Goal: Information Seeking & Learning: Learn about a topic

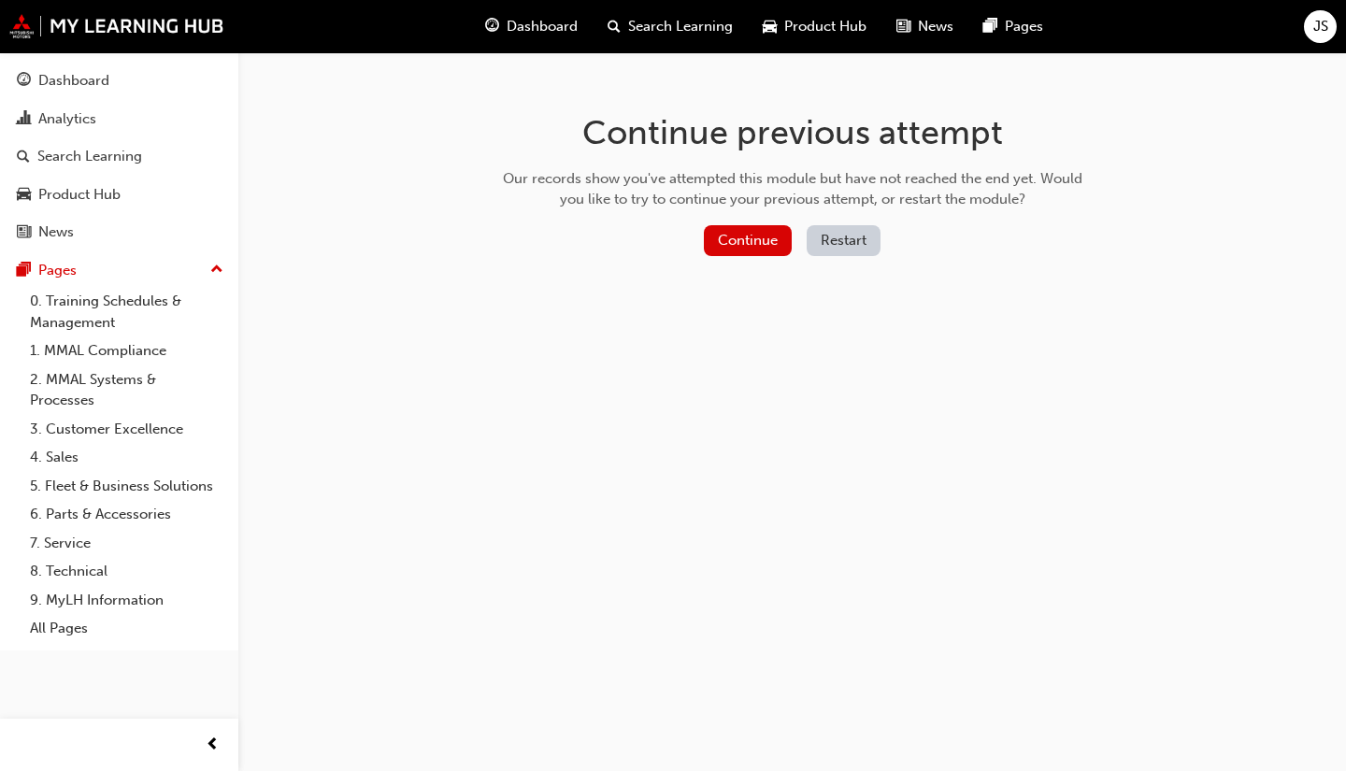
click at [746, 242] on button "Continue" at bounding box center [748, 240] width 88 height 31
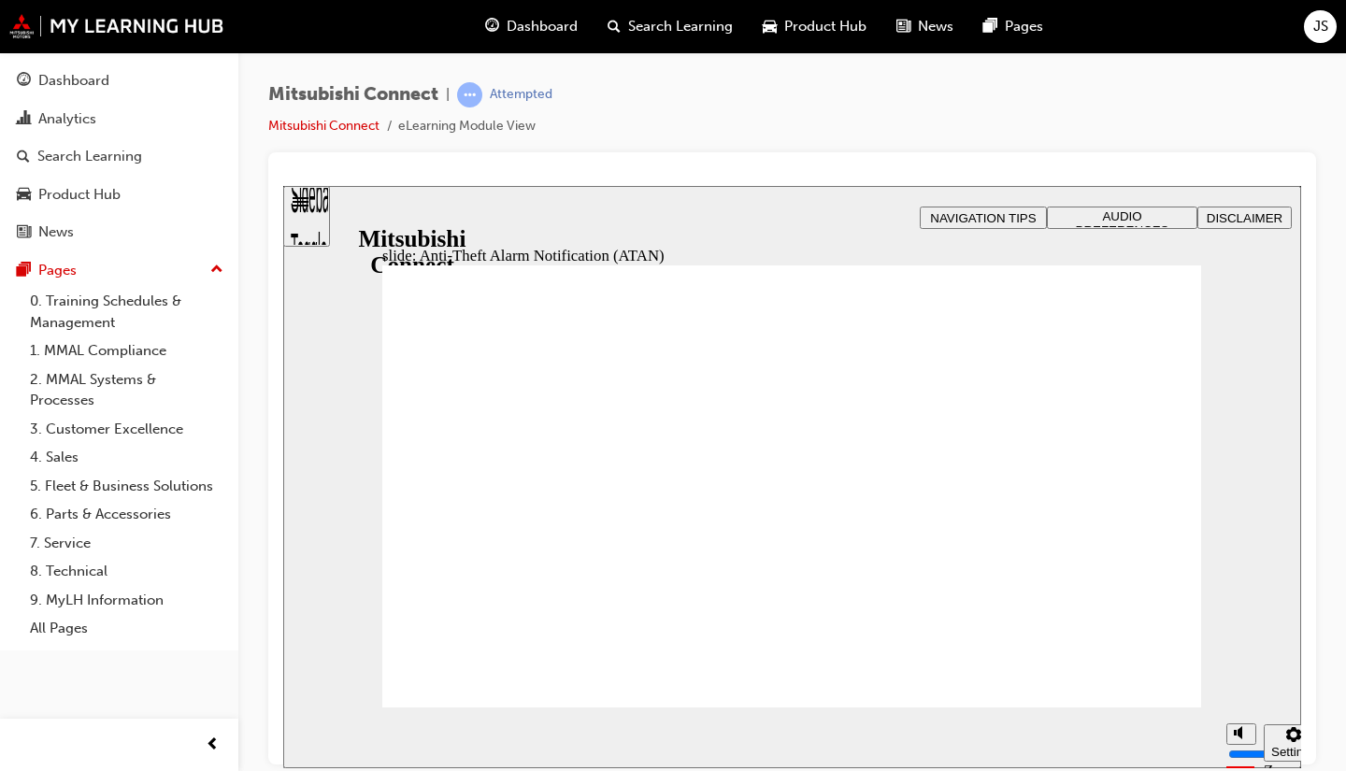
drag, startPoint x: 1131, startPoint y: 680, endPoint x: 1140, endPoint y: 669, distance: 13.3
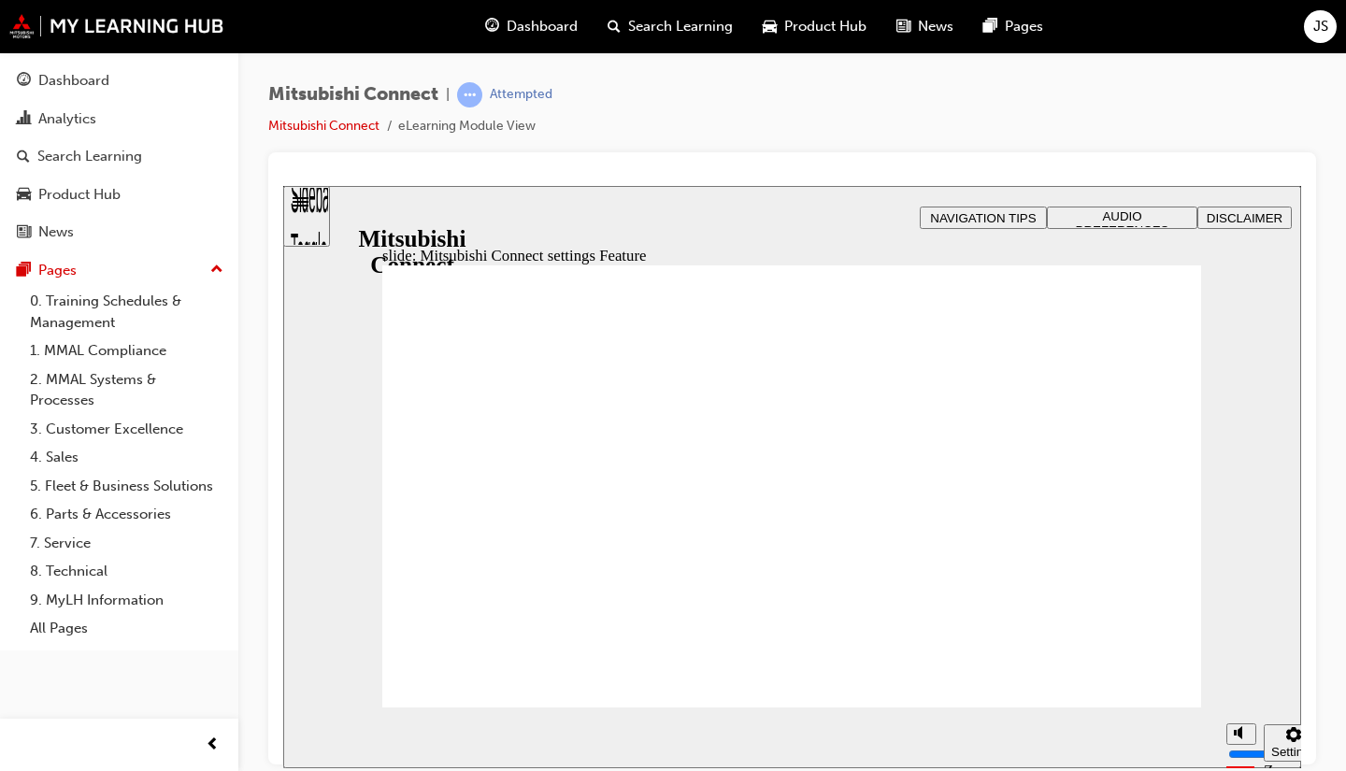
radio input "false"
radio input "true"
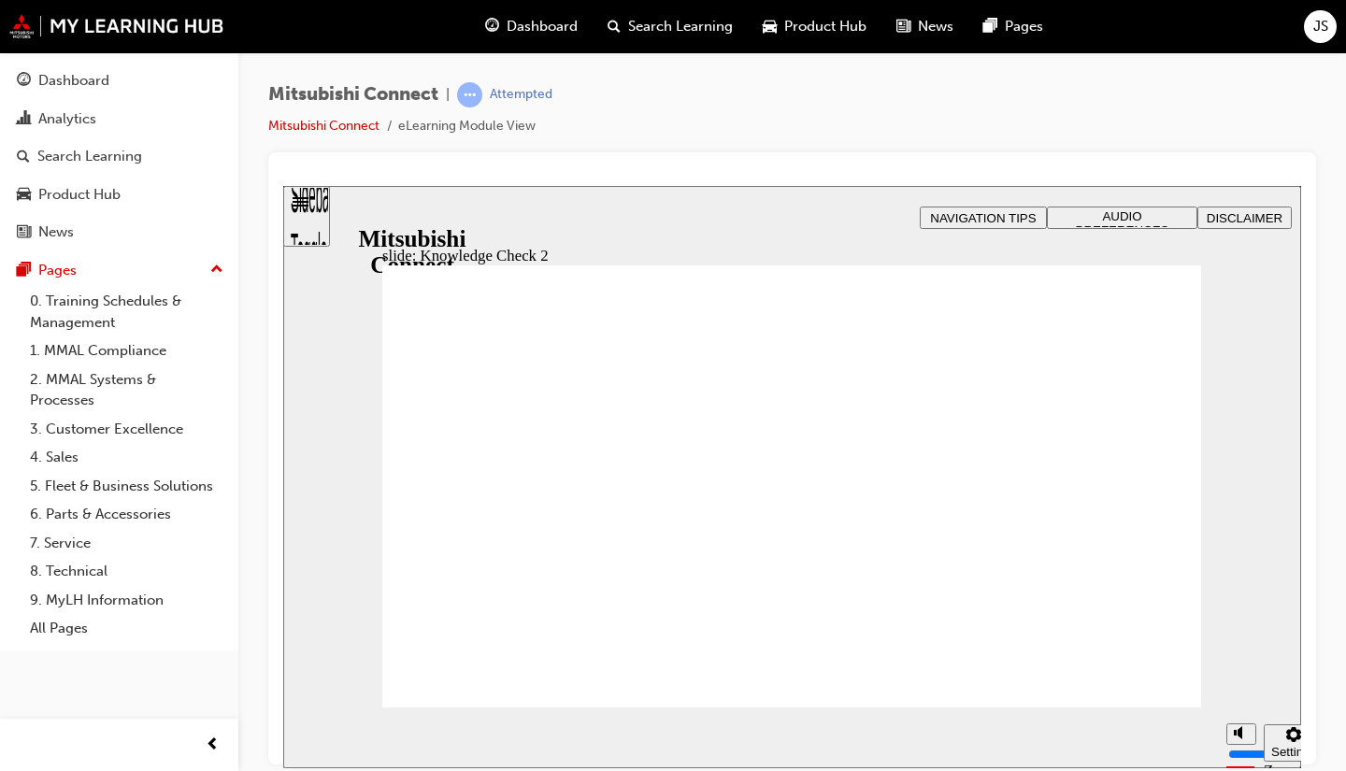
radio input "true"
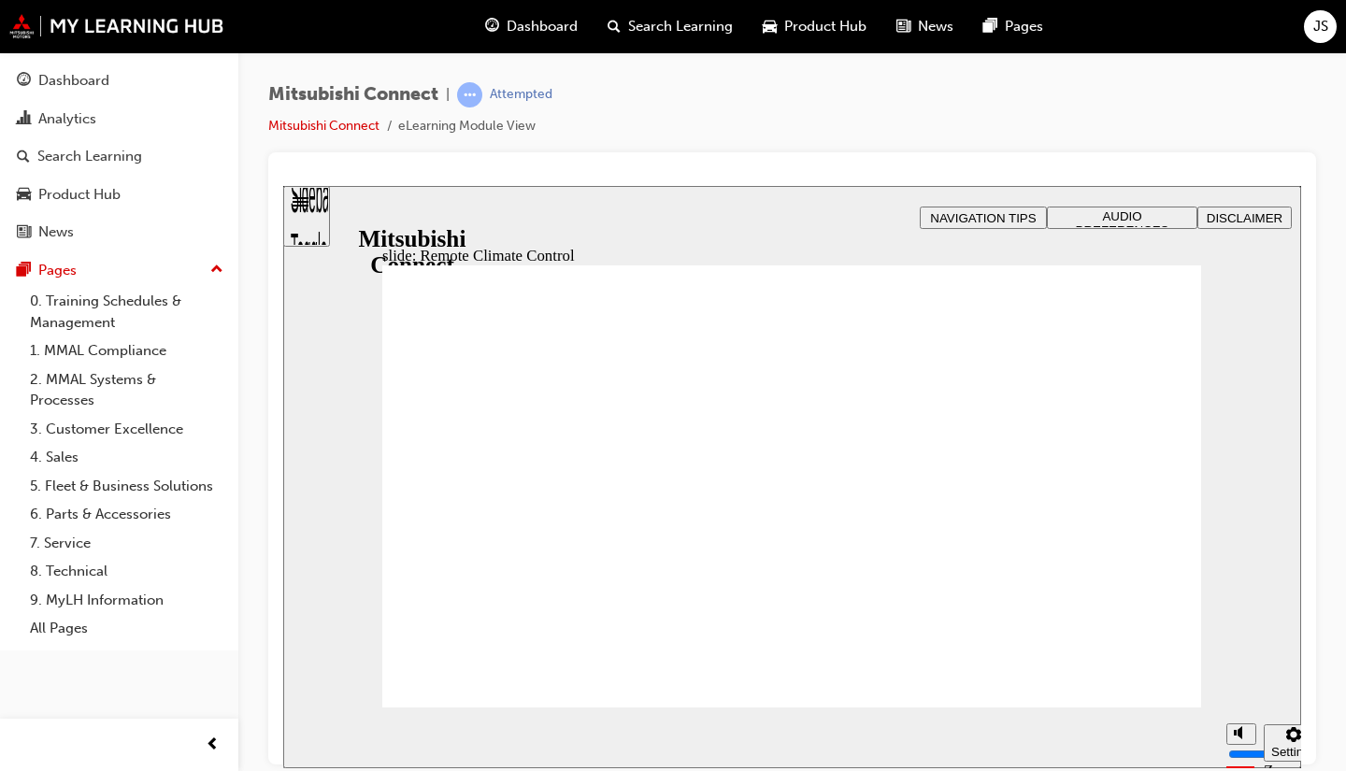
drag, startPoint x: 795, startPoint y: 495, endPoint x: 797, endPoint y: 472, distance: 22.6
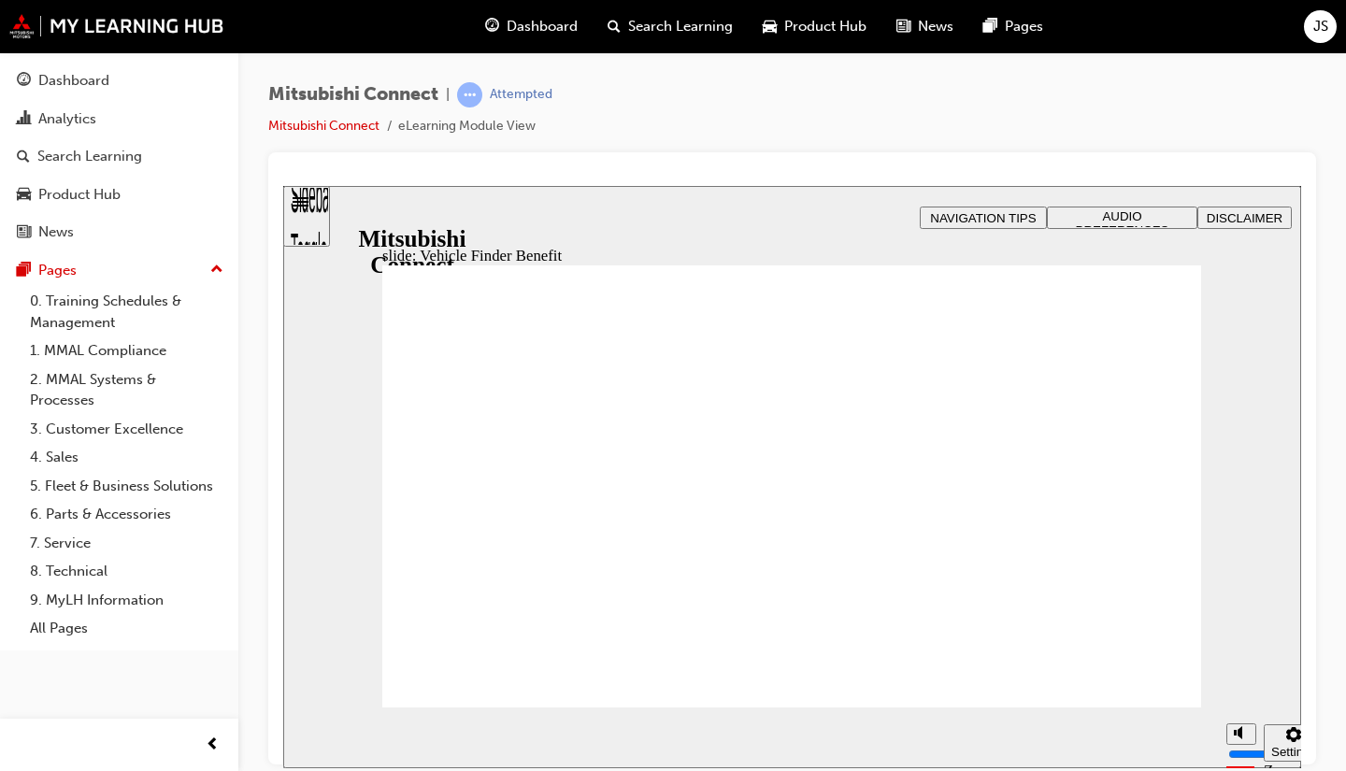
checkbox input "true"
drag, startPoint x: 549, startPoint y: 498, endPoint x: 542, endPoint y: 573, distance: 75.1
checkbox input "true"
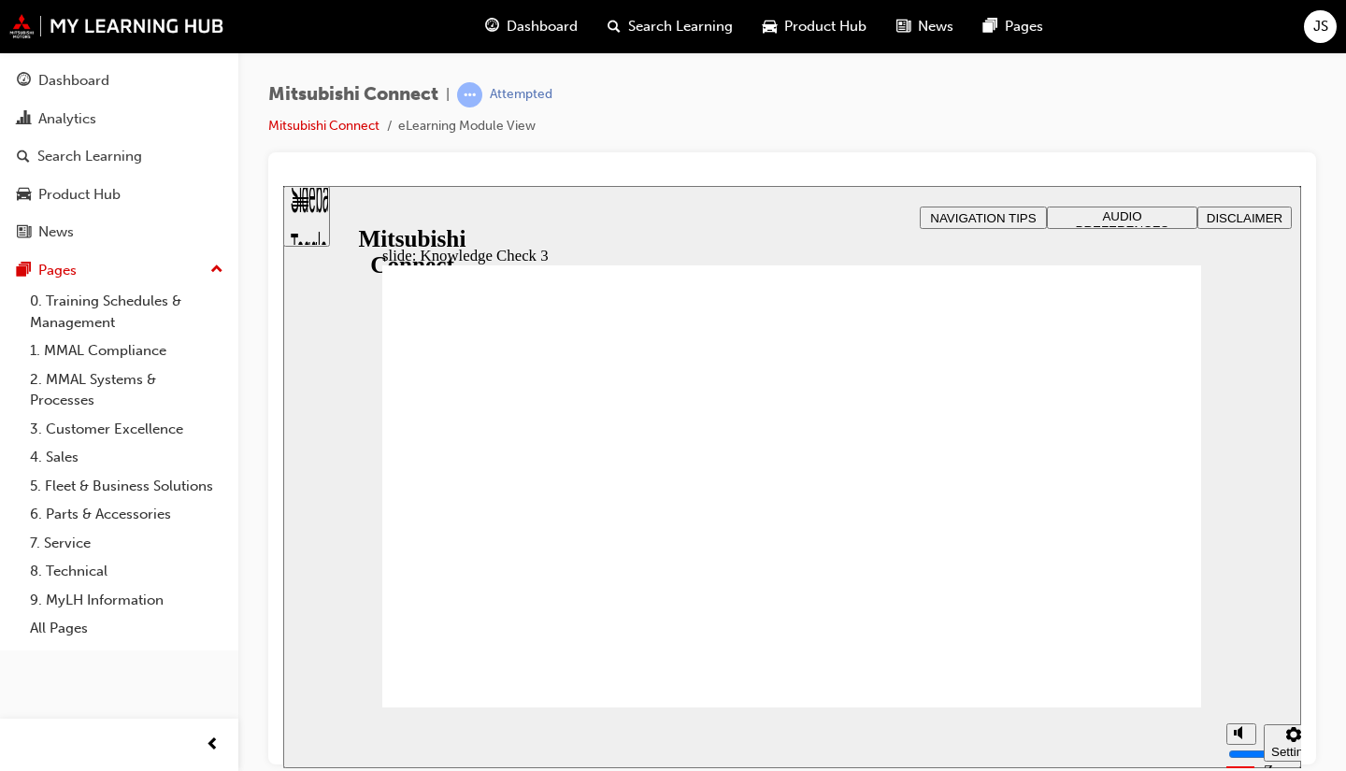
checkbox input "true"
drag, startPoint x: 573, startPoint y: 606, endPoint x: 484, endPoint y: 677, distance: 113.7
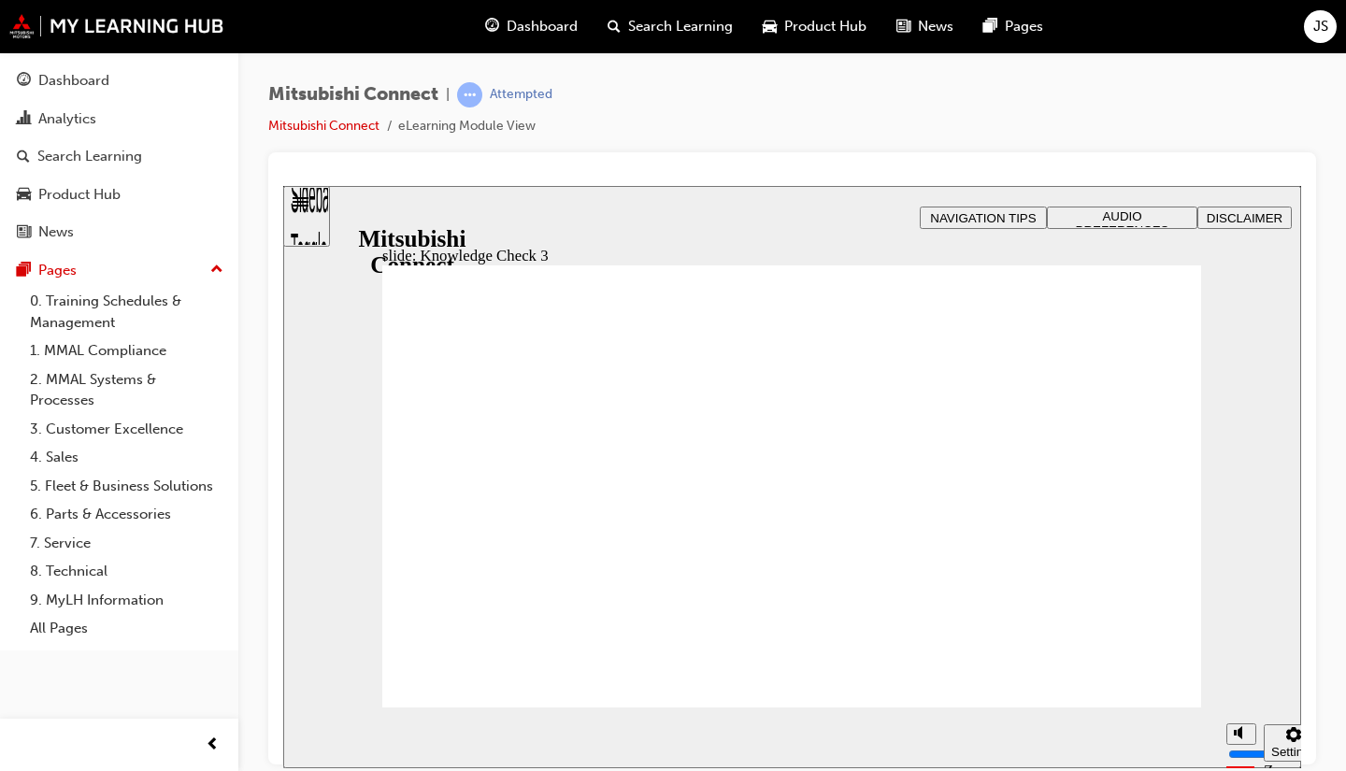
checkbox input "false"
checkbox input "true"
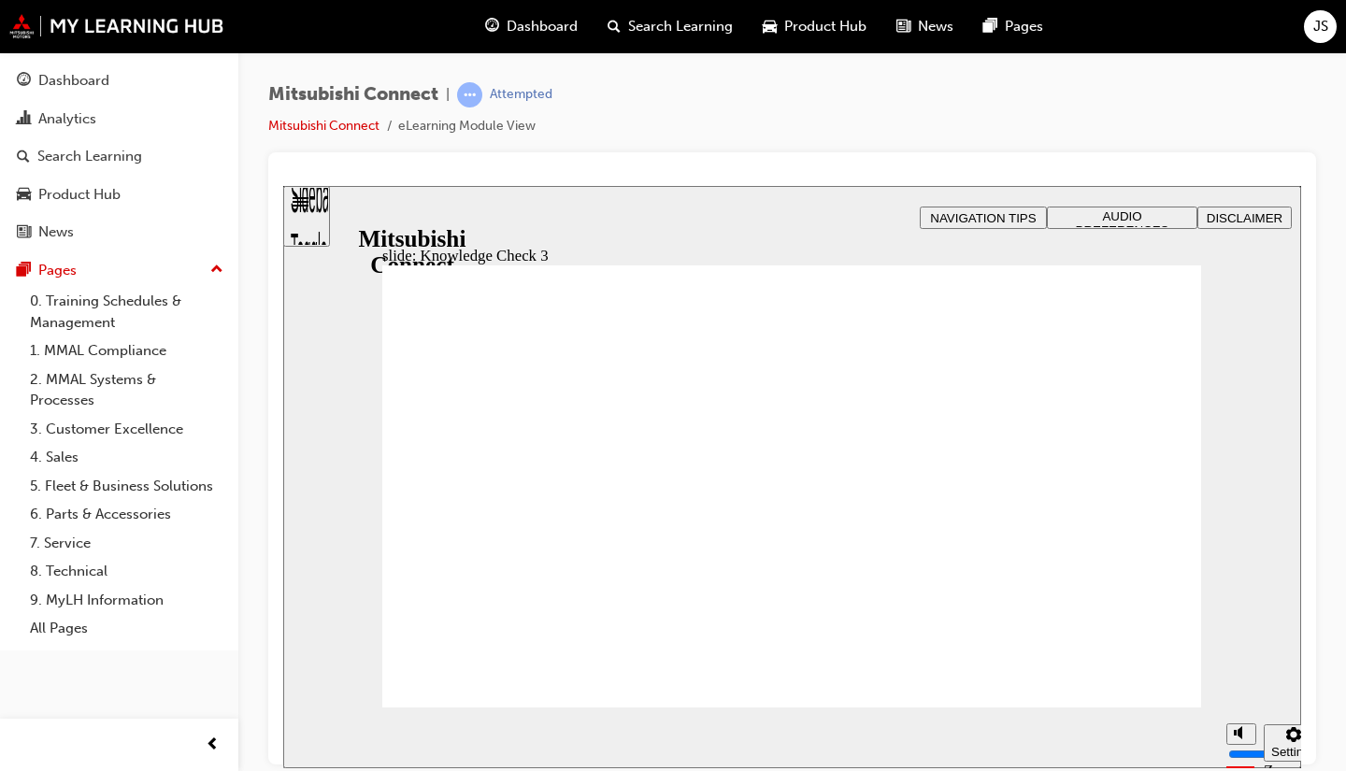
drag, startPoint x: 518, startPoint y: 498, endPoint x: 529, endPoint y: 534, distance: 37.3
checkbox input "true"
drag, startPoint x: 775, startPoint y: 610, endPoint x: 765, endPoint y: 607, distance: 10.7
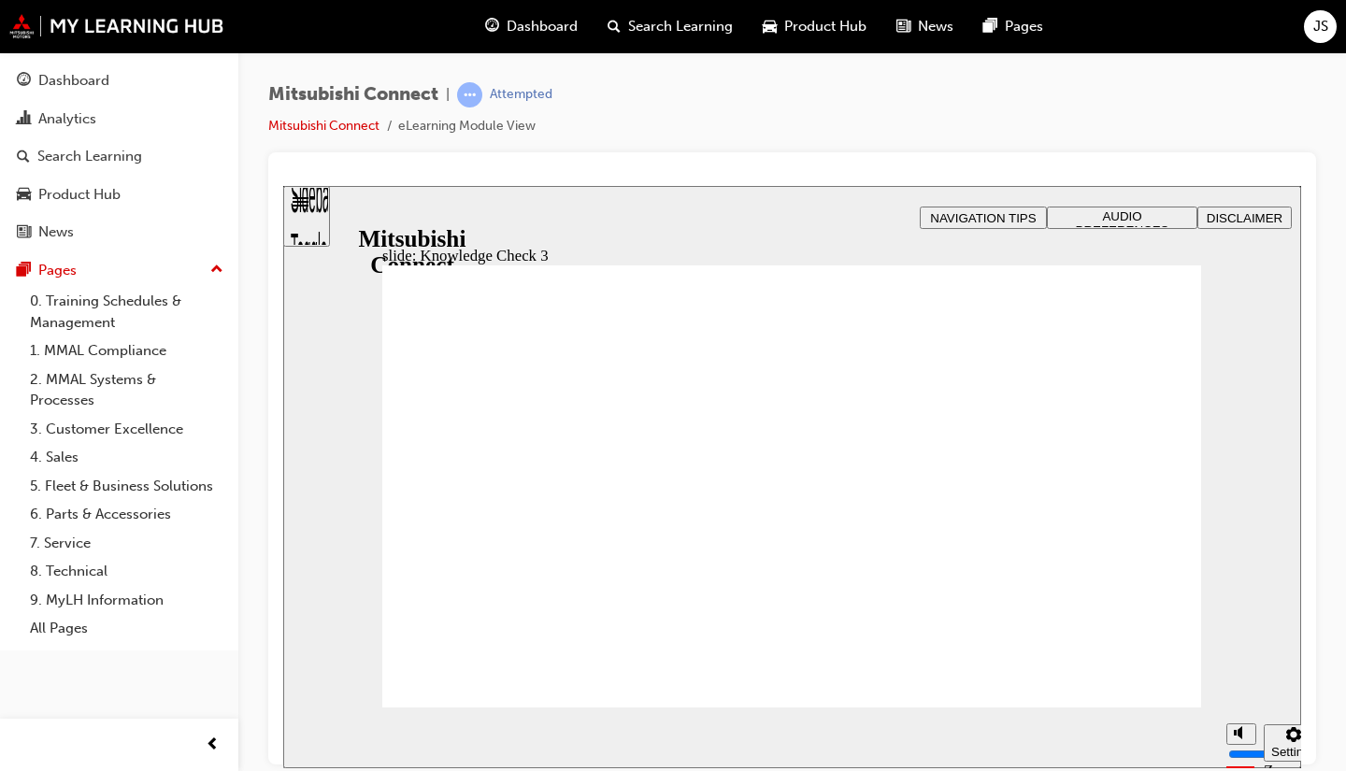
checkbox input "false"
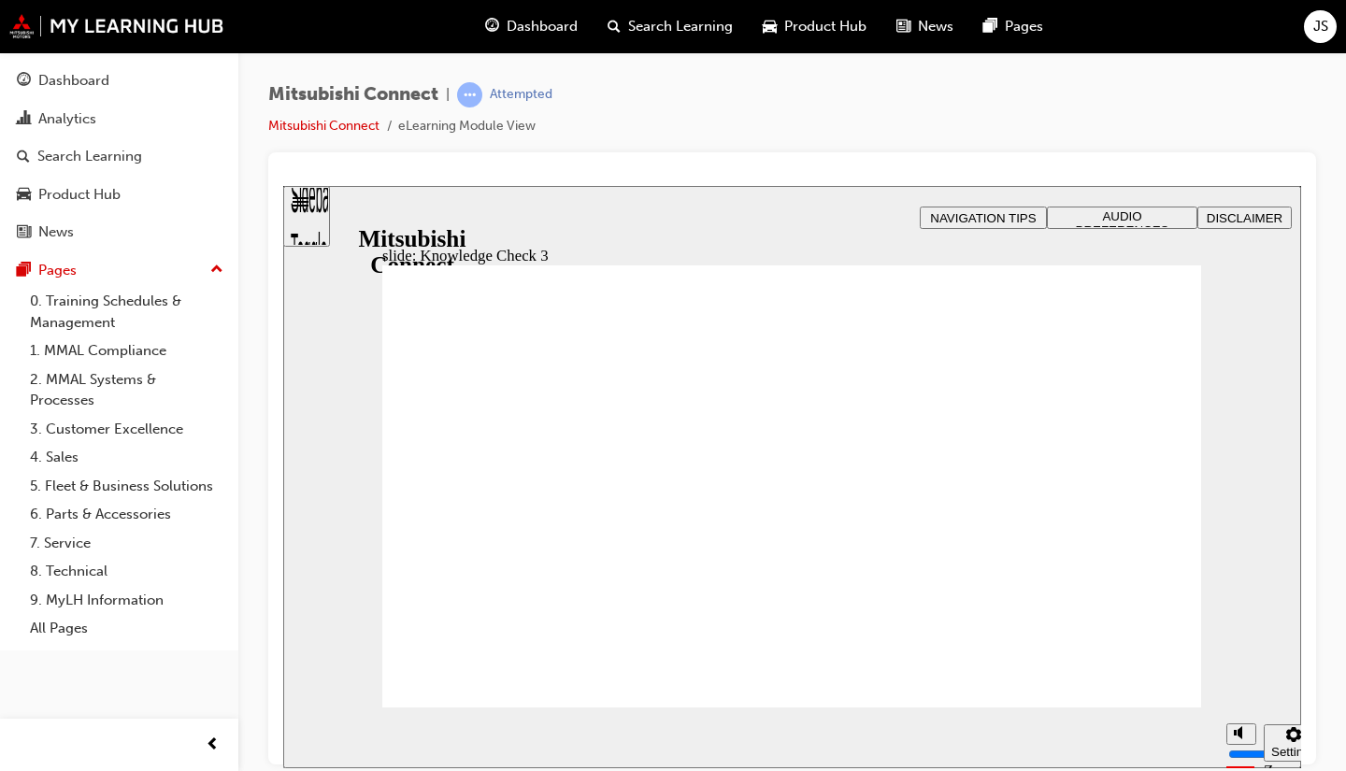
checkbox input "false"
checkbox input "true"
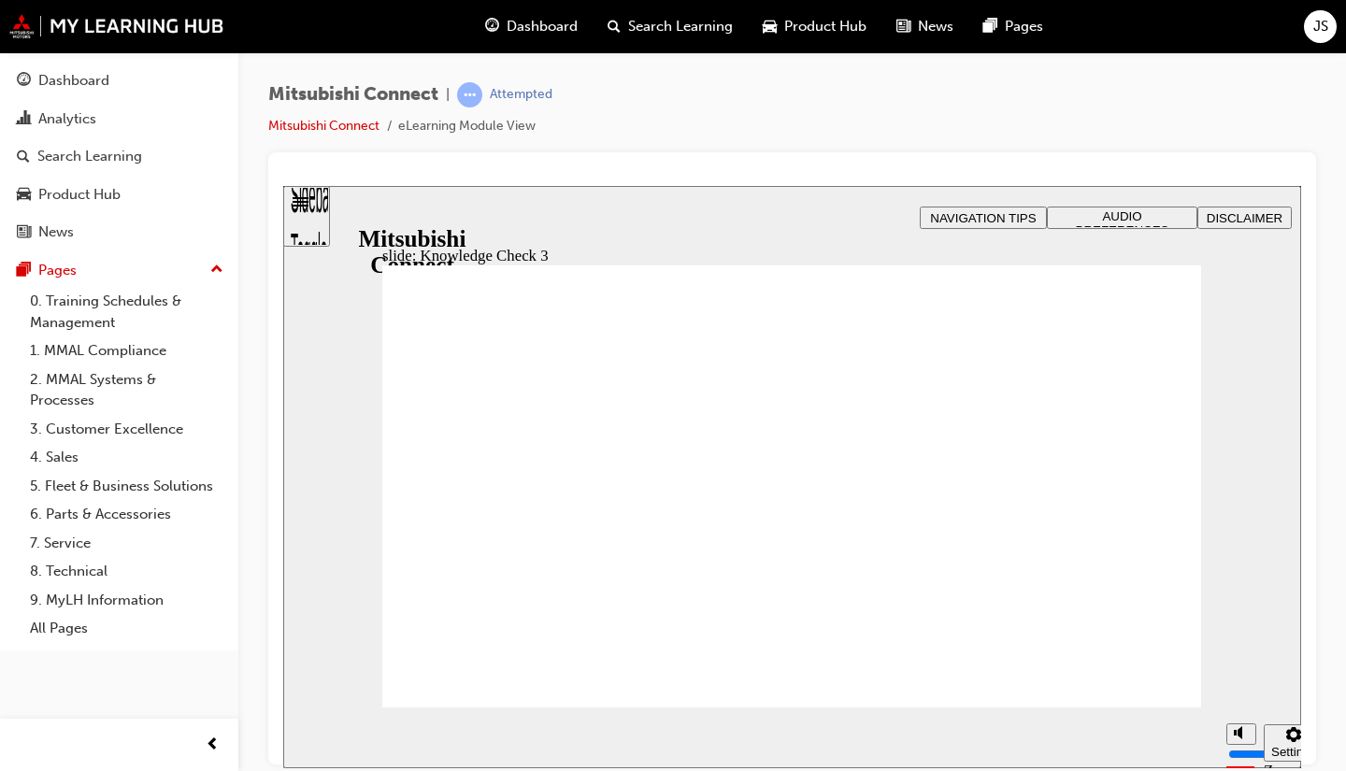
checkbox input "false"
checkbox input "true"
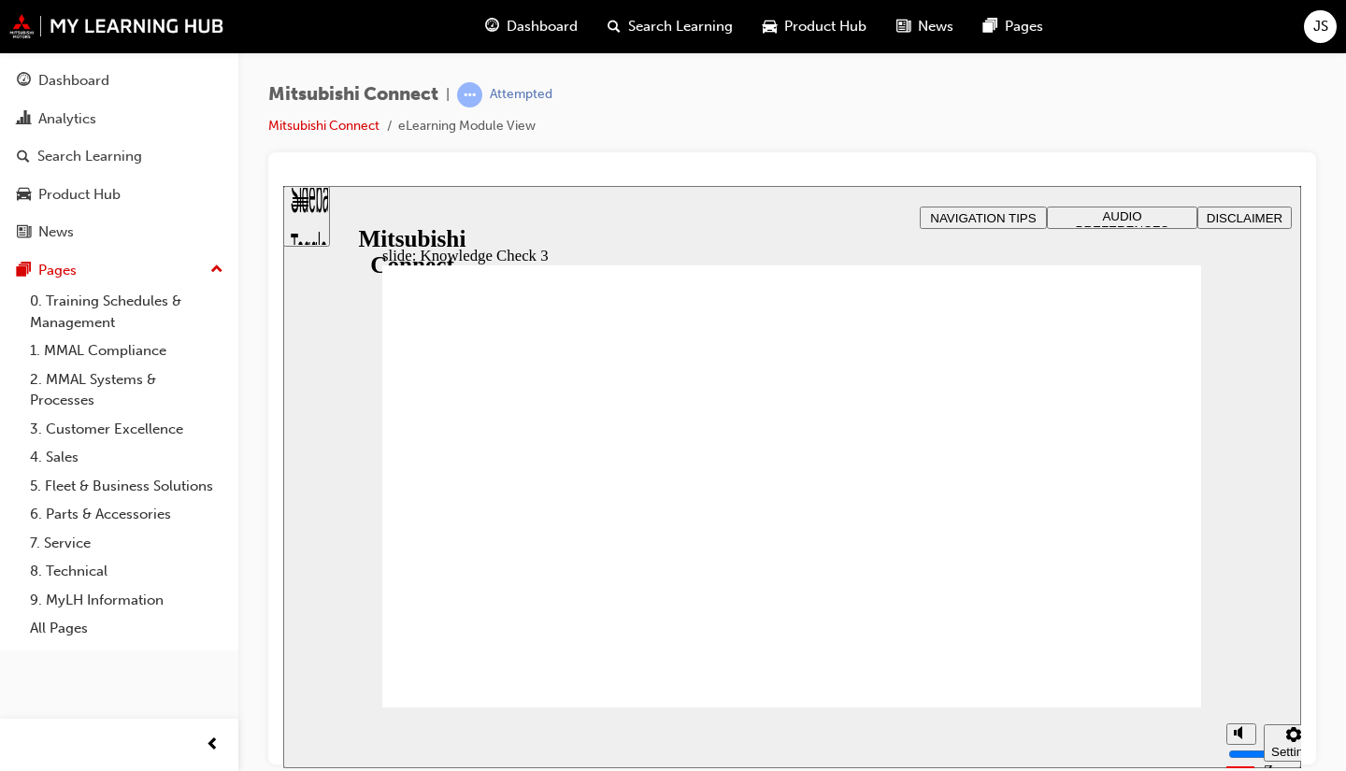
checkbox input "true"
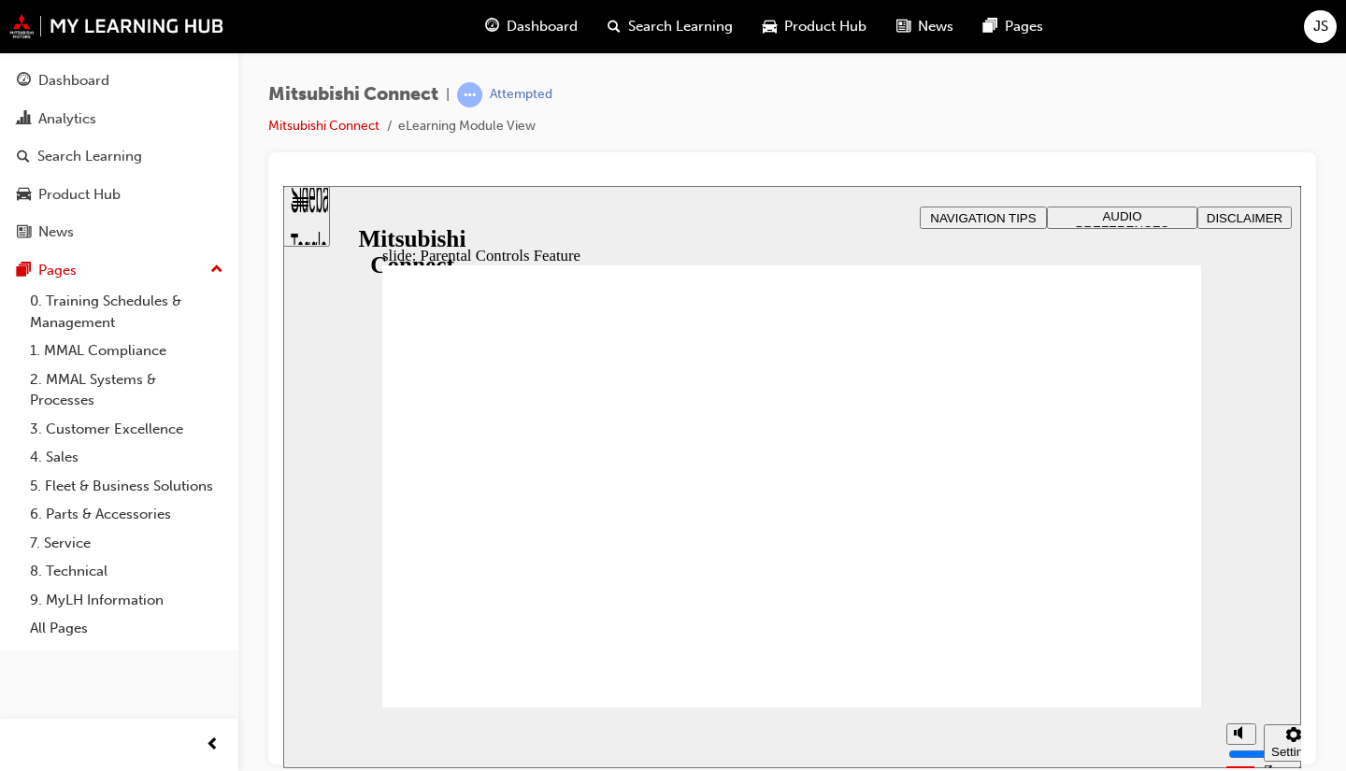
drag, startPoint x: 547, startPoint y: 510, endPoint x: 529, endPoint y: 538, distance: 32.4
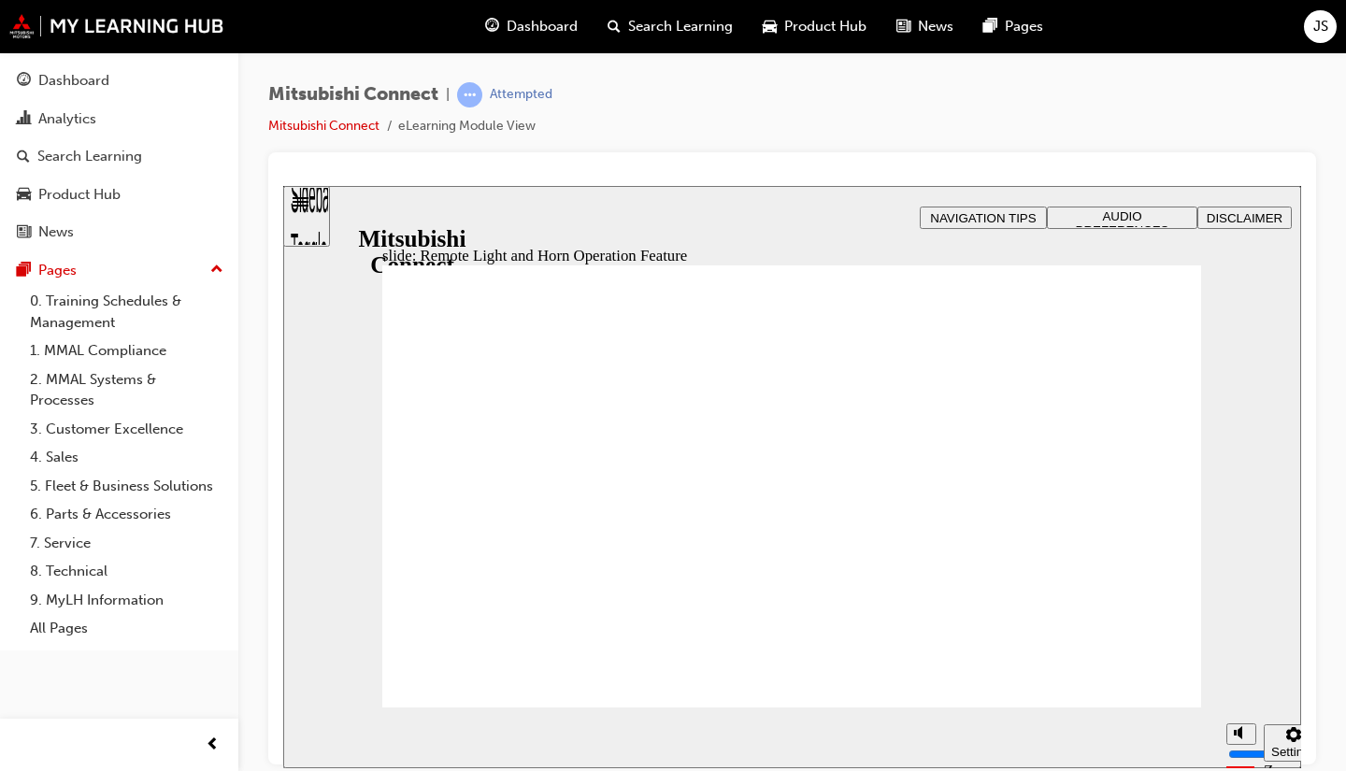
radio input "true"
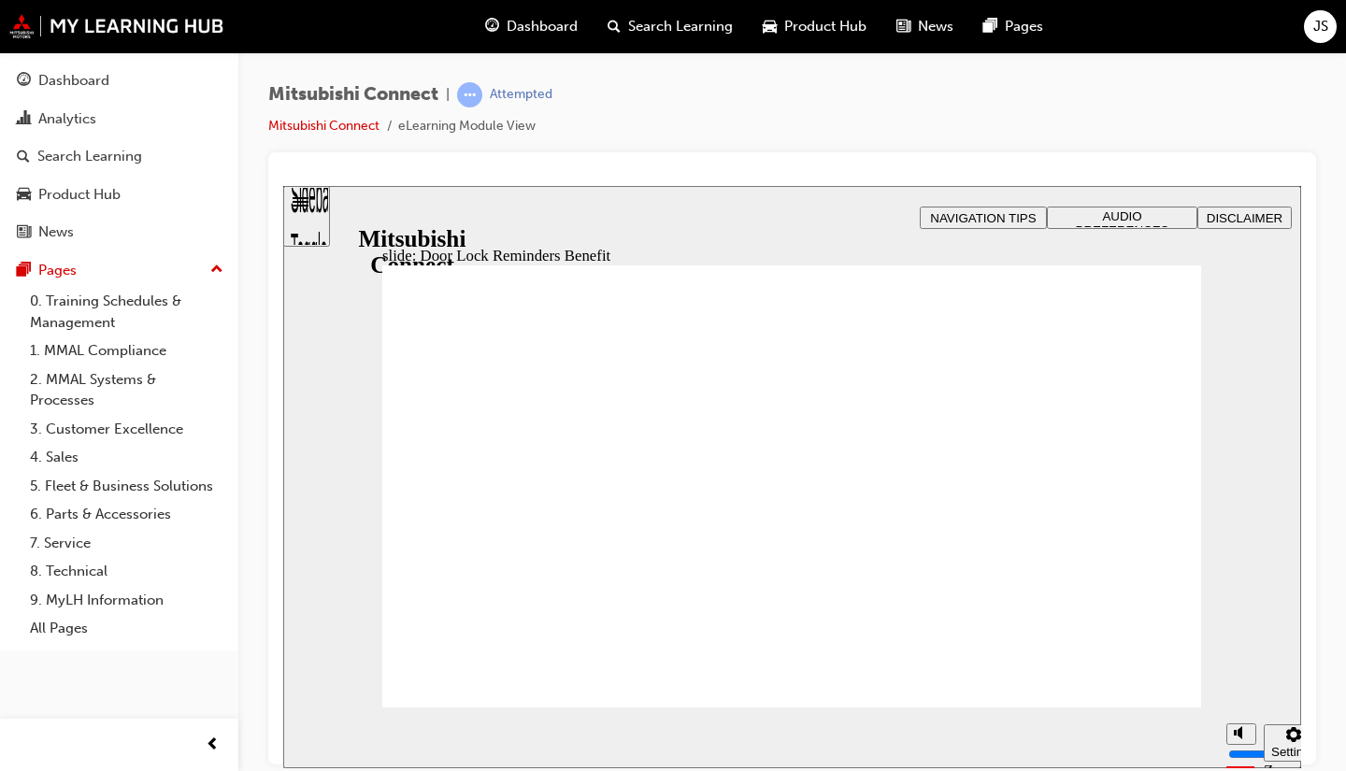
drag, startPoint x: 1160, startPoint y: 676, endPoint x: 1156, endPoint y: 684, distance: 9.6
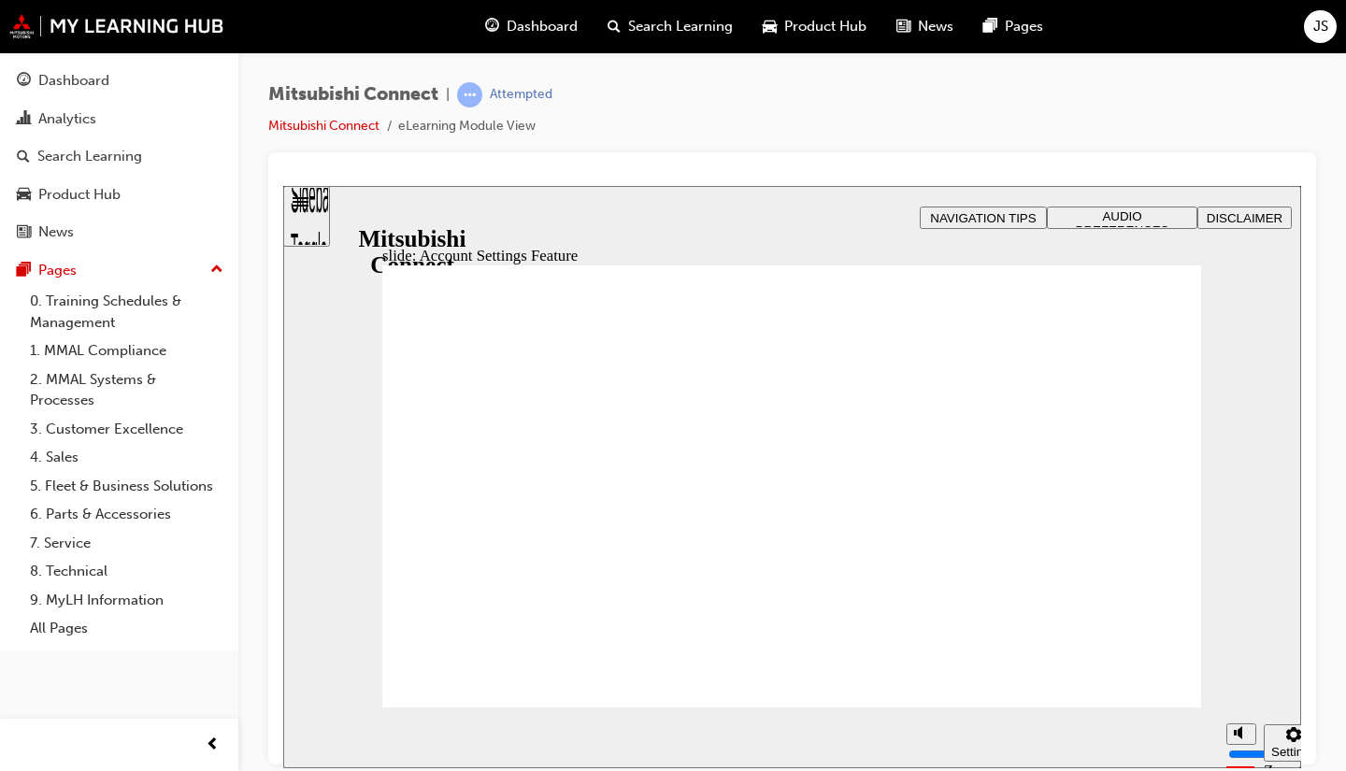
checkbox input "true"
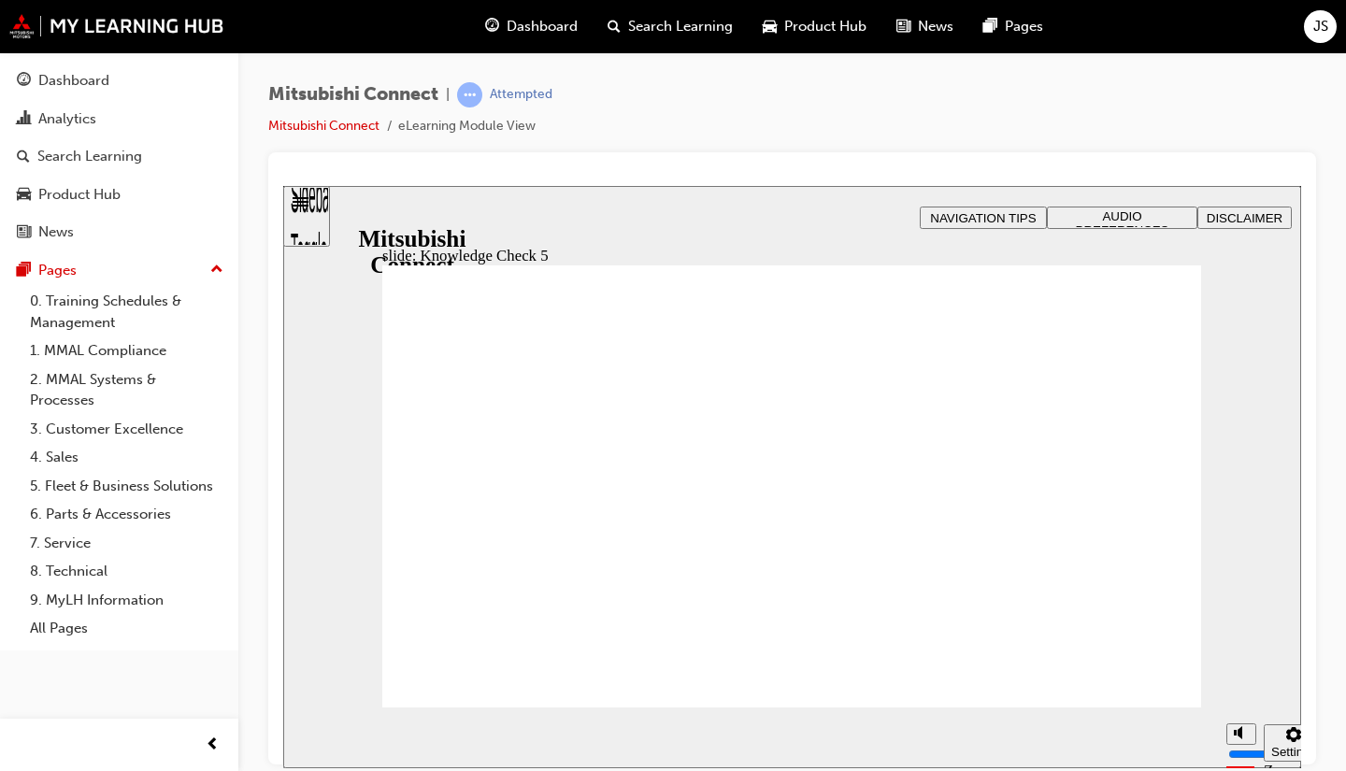
checkbox input "true"
drag, startPoint x: 807, startPoint y: 600, endPoint x: 762, endPoint y: 604, distance: 45.0
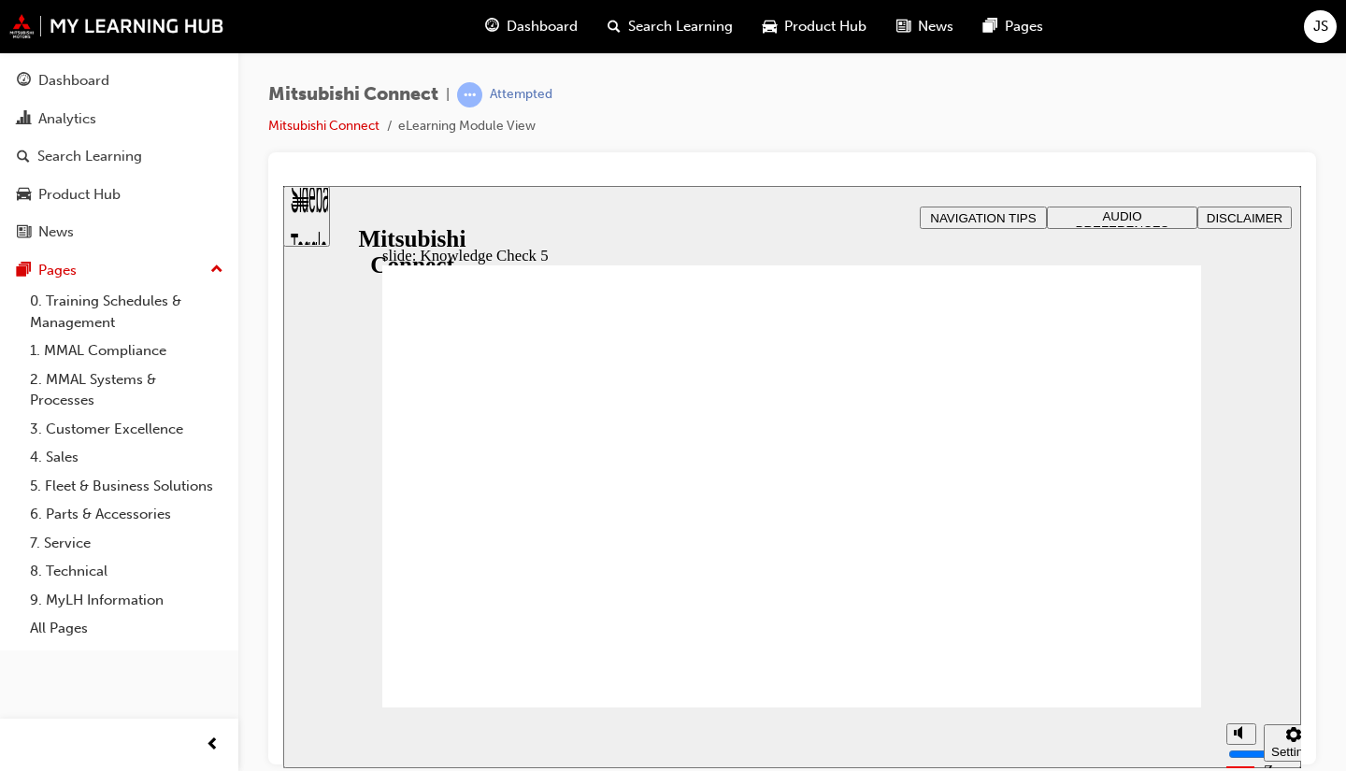
checkbox input "false"
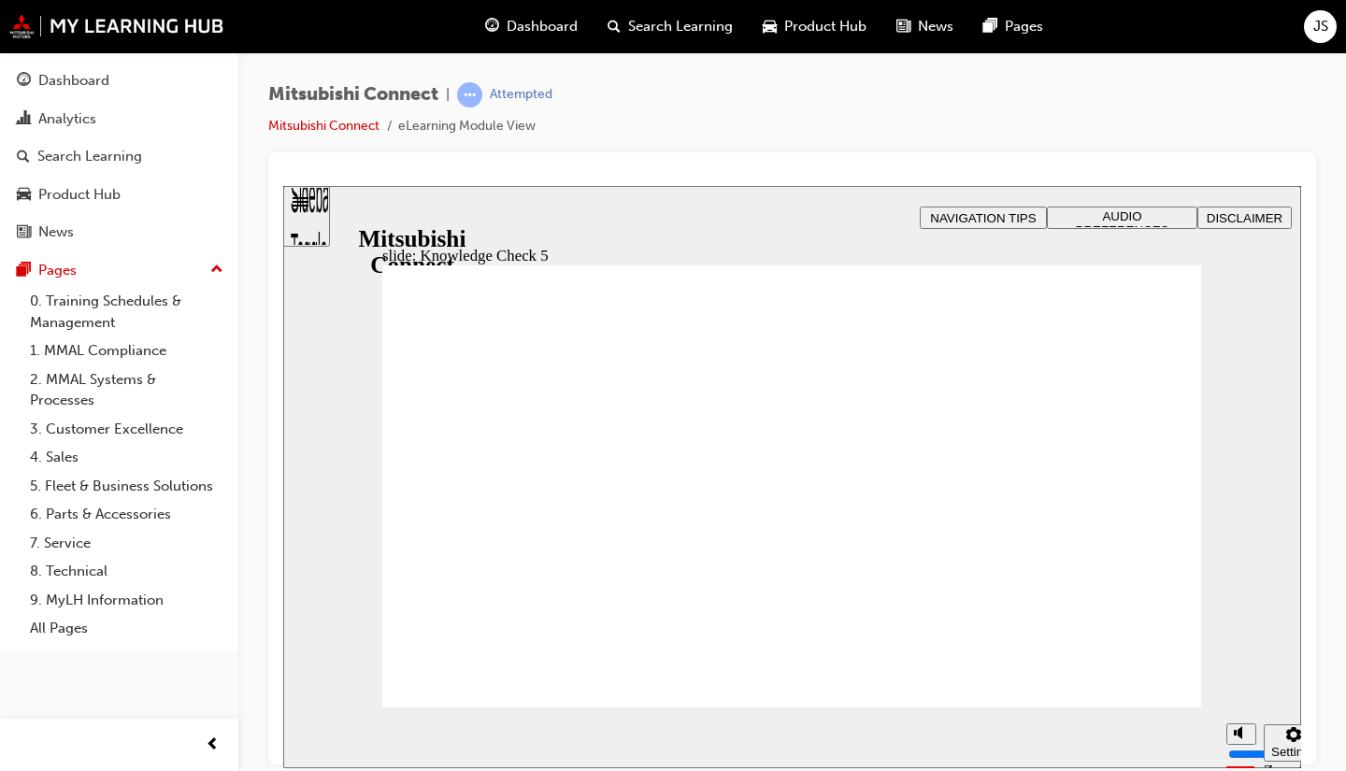
checkbox input "false"
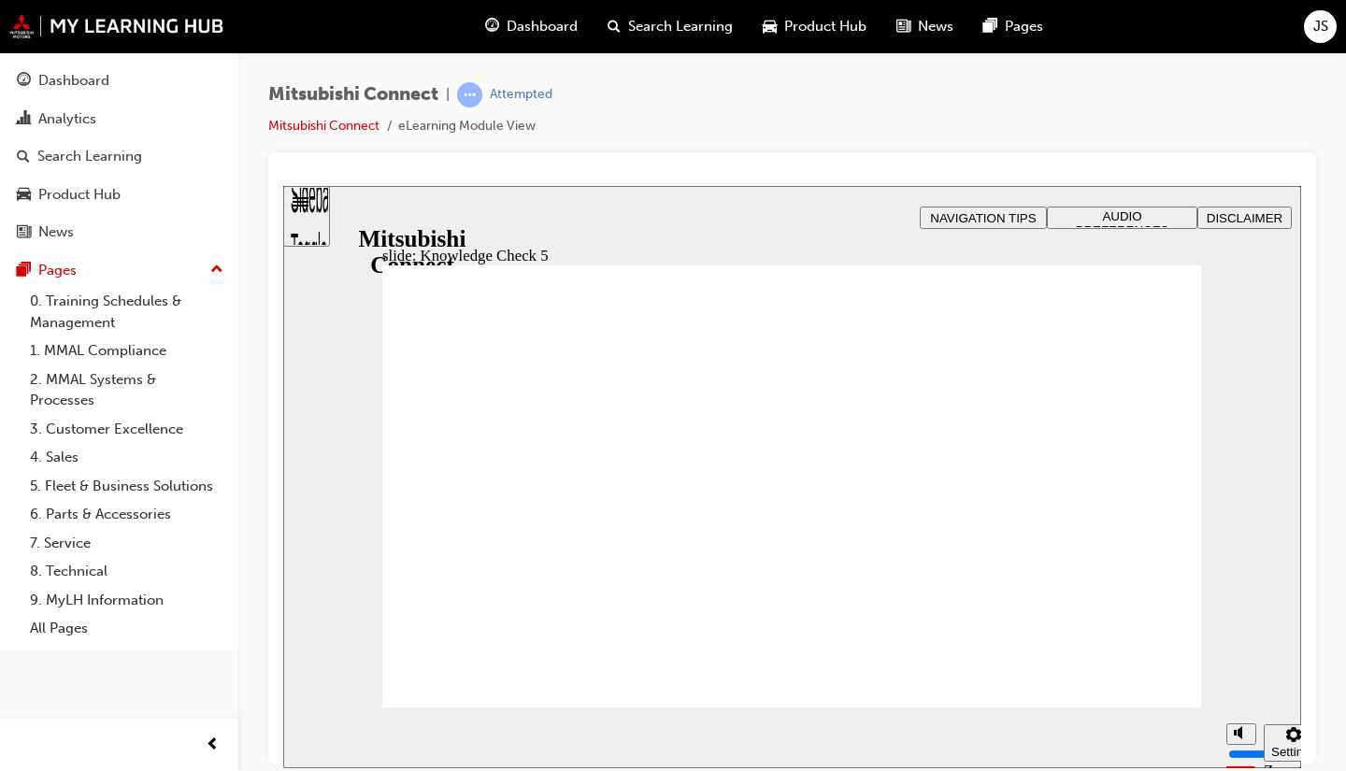
checkbox input "true"
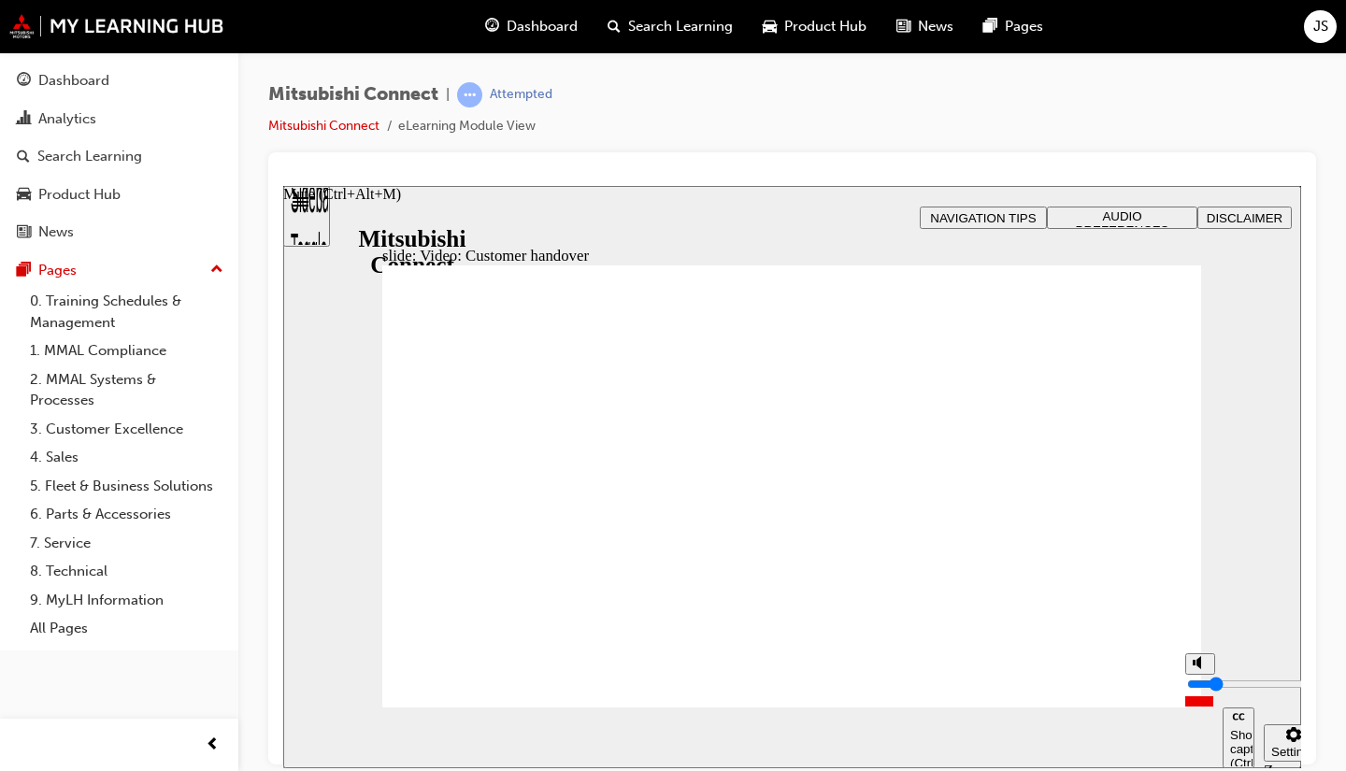
click at [1199, 691] on input "volume" at bounding box center [1247, 683] width 121 height 15
drag, startPoint x: 1199, startPoint y: 683, endPoint x: 1201, endPoint y: 700, distance: 16.9
click at [1201, 691] on input "volume" at bounding box center [1247, 683] width 121 height 15
type input "1"
click at [1203, 691] on input "volume" at bounding box center [1247, 683] width 121 height 15
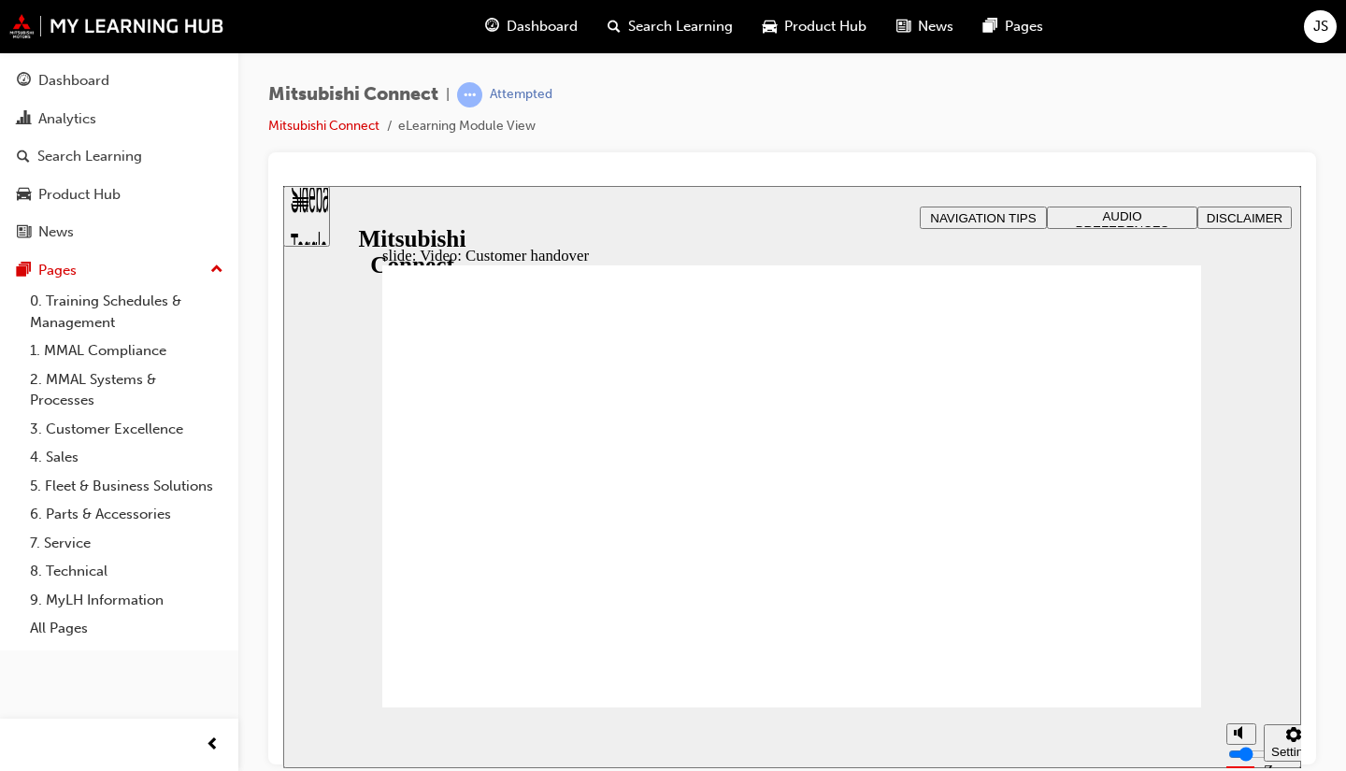
radio input "true"
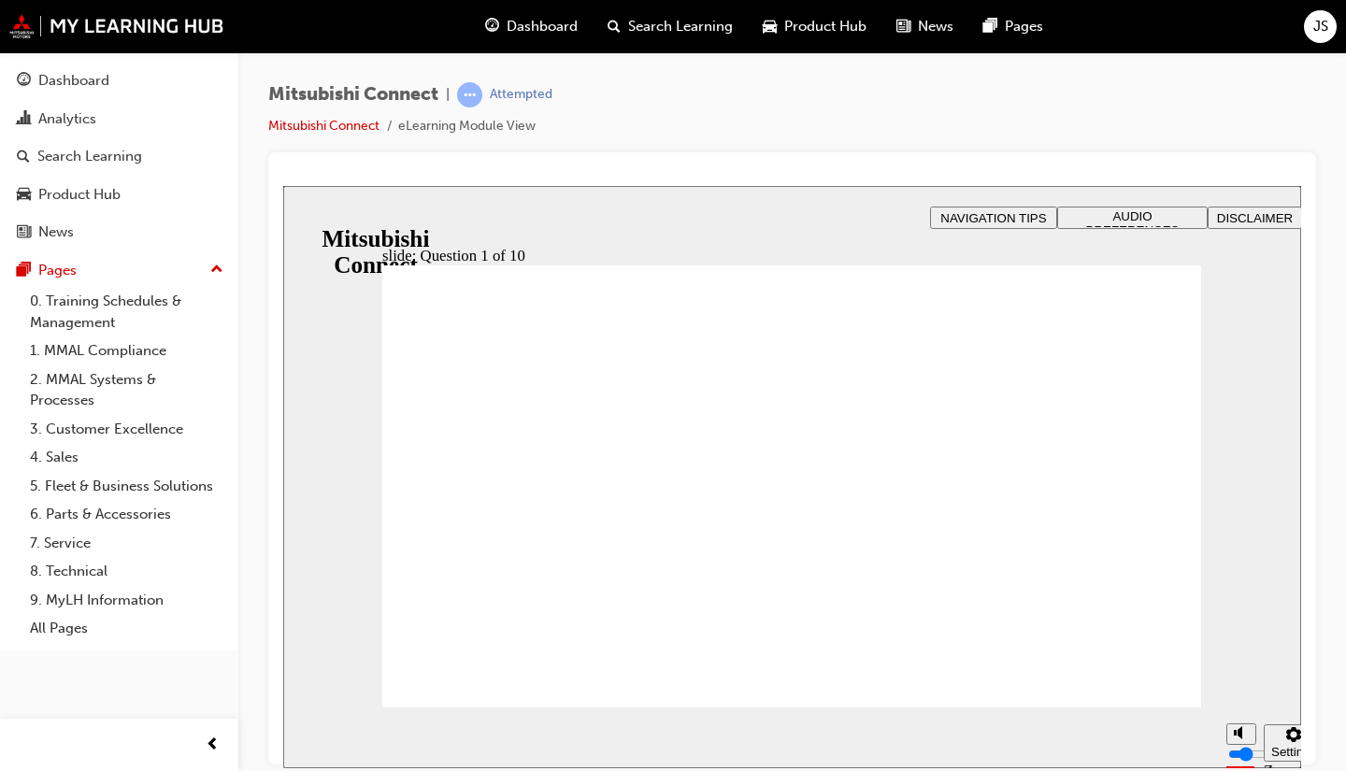
checkbox input "true"
drag, startPoint x: 477, startPoint y: 666, endPoint x: 462, endPoint y: 687, distance: 26.2
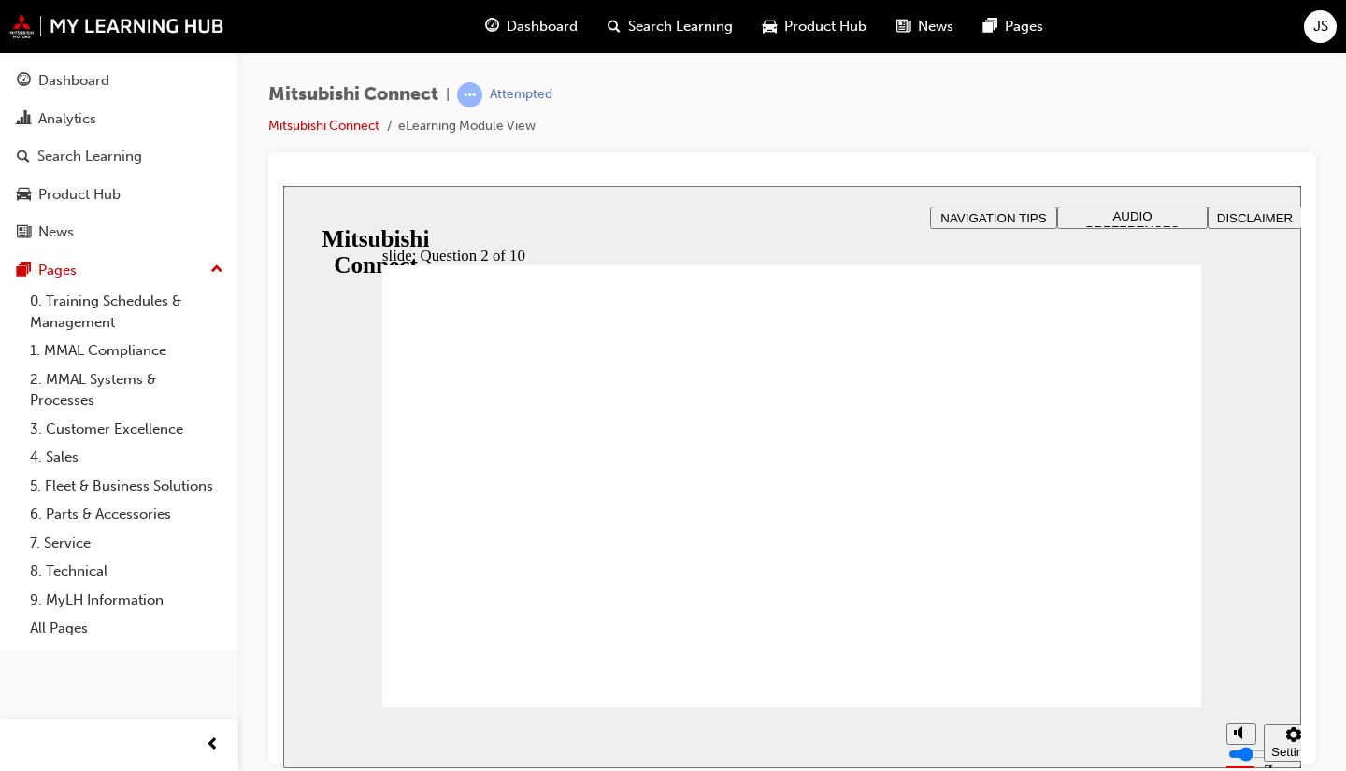
checkbox input "true"
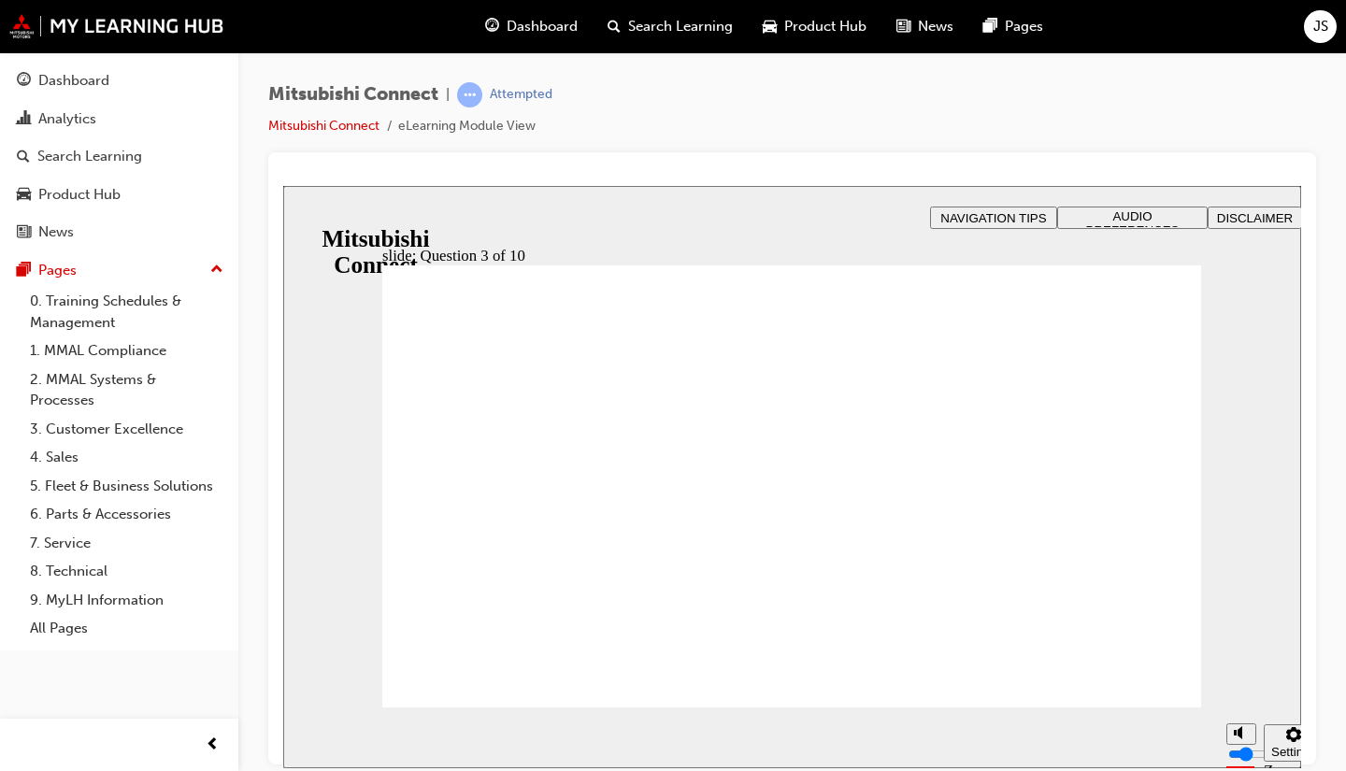
checkbox input "true"
radio input "true"
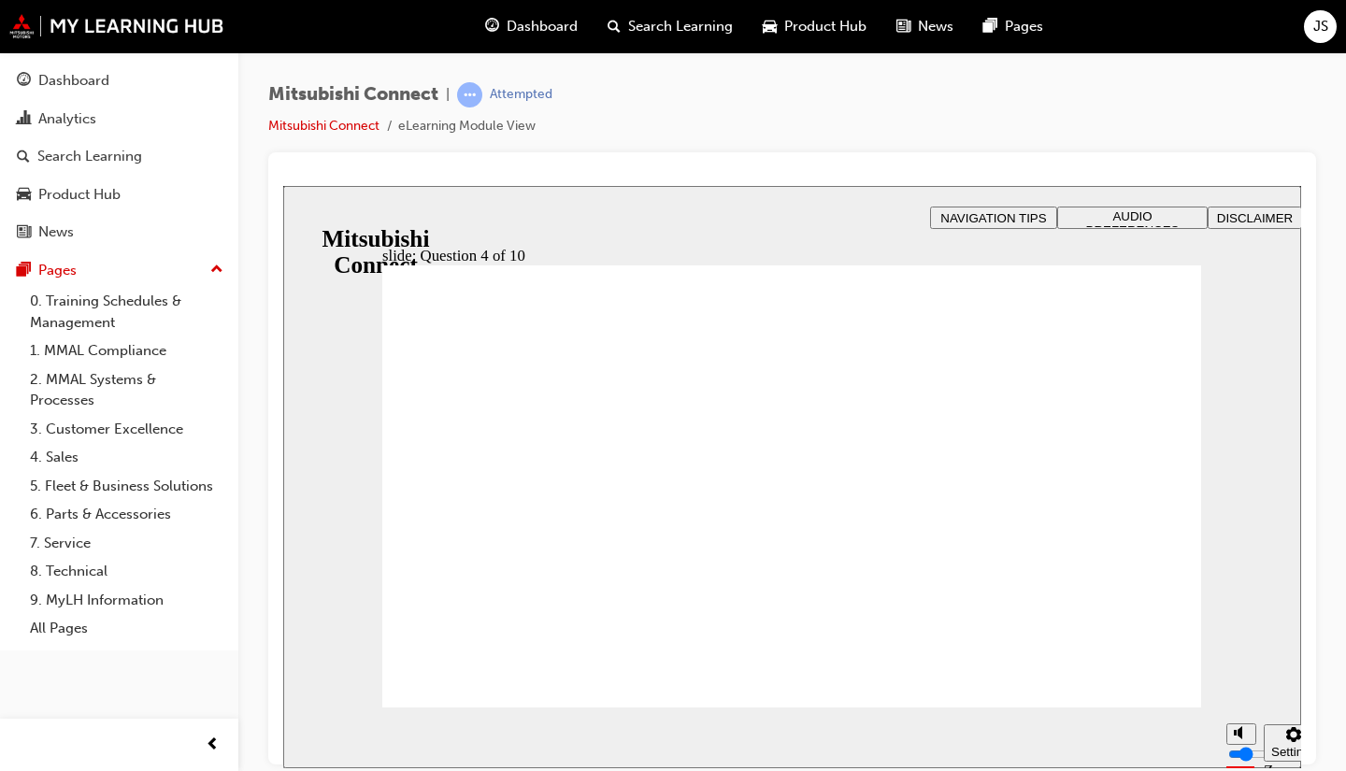
checkbox input "true"
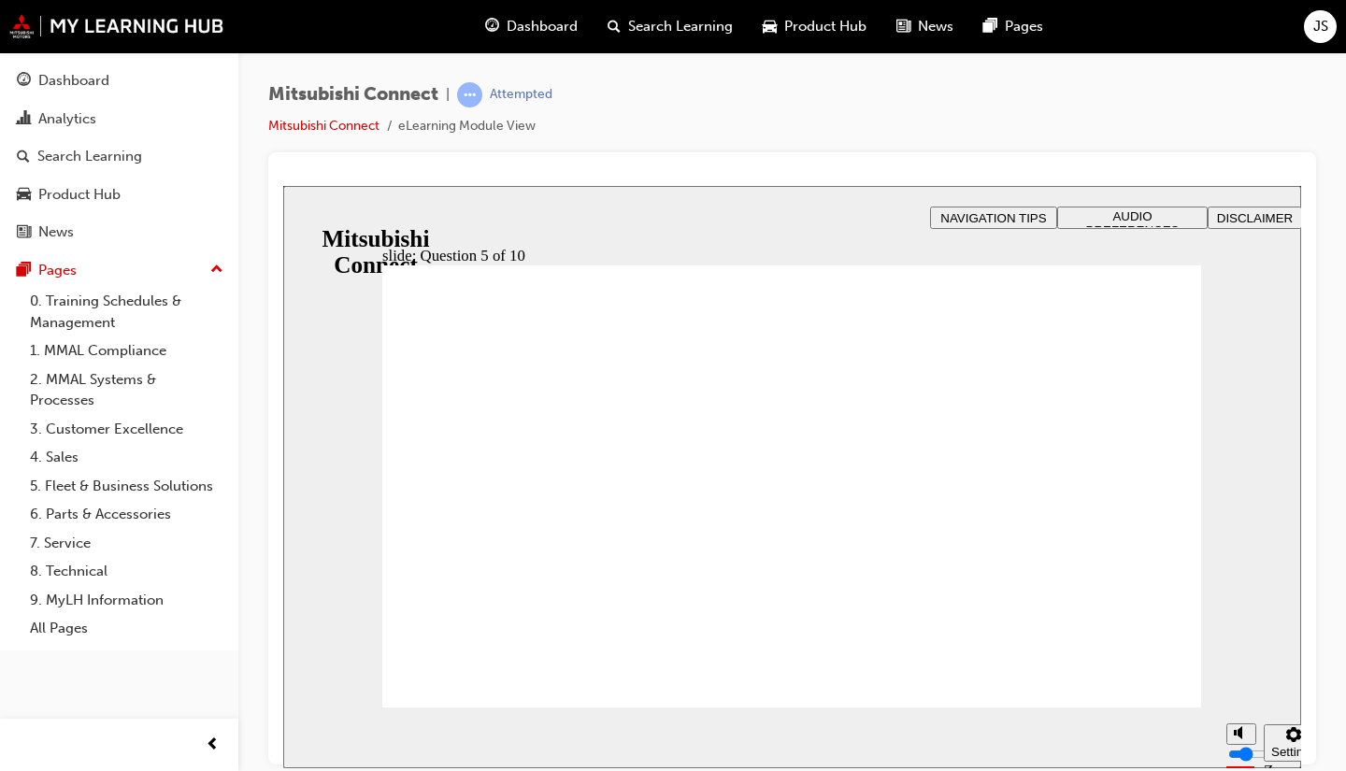
checkbox input "true"
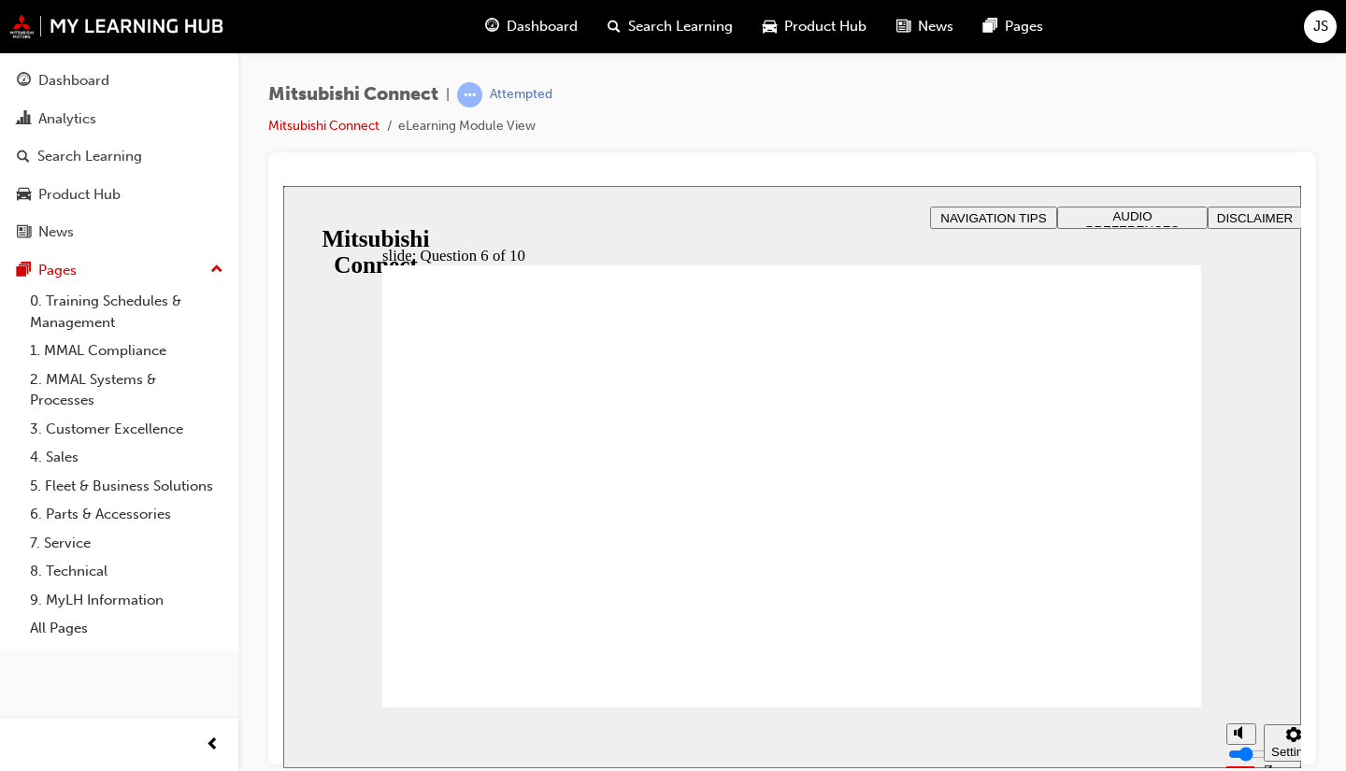
checkbox input "true"
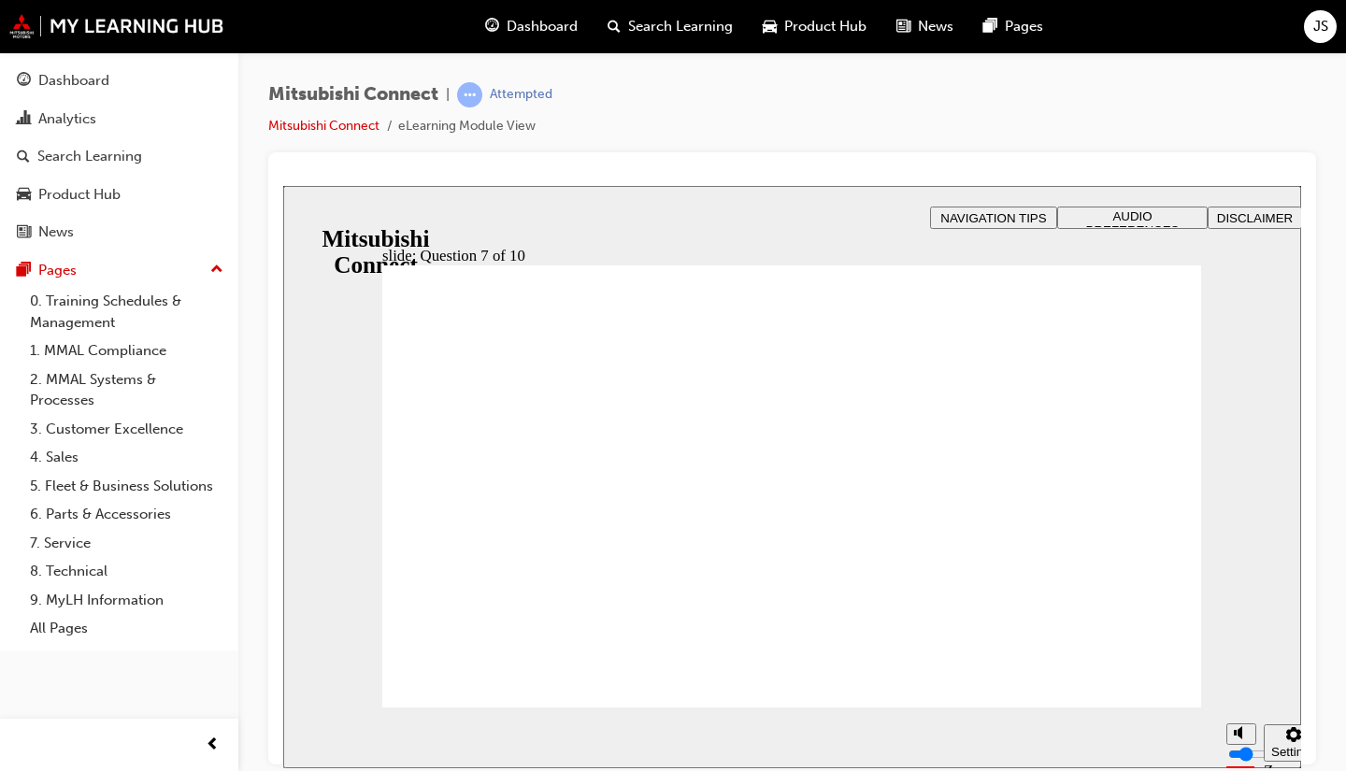
radio input "true"
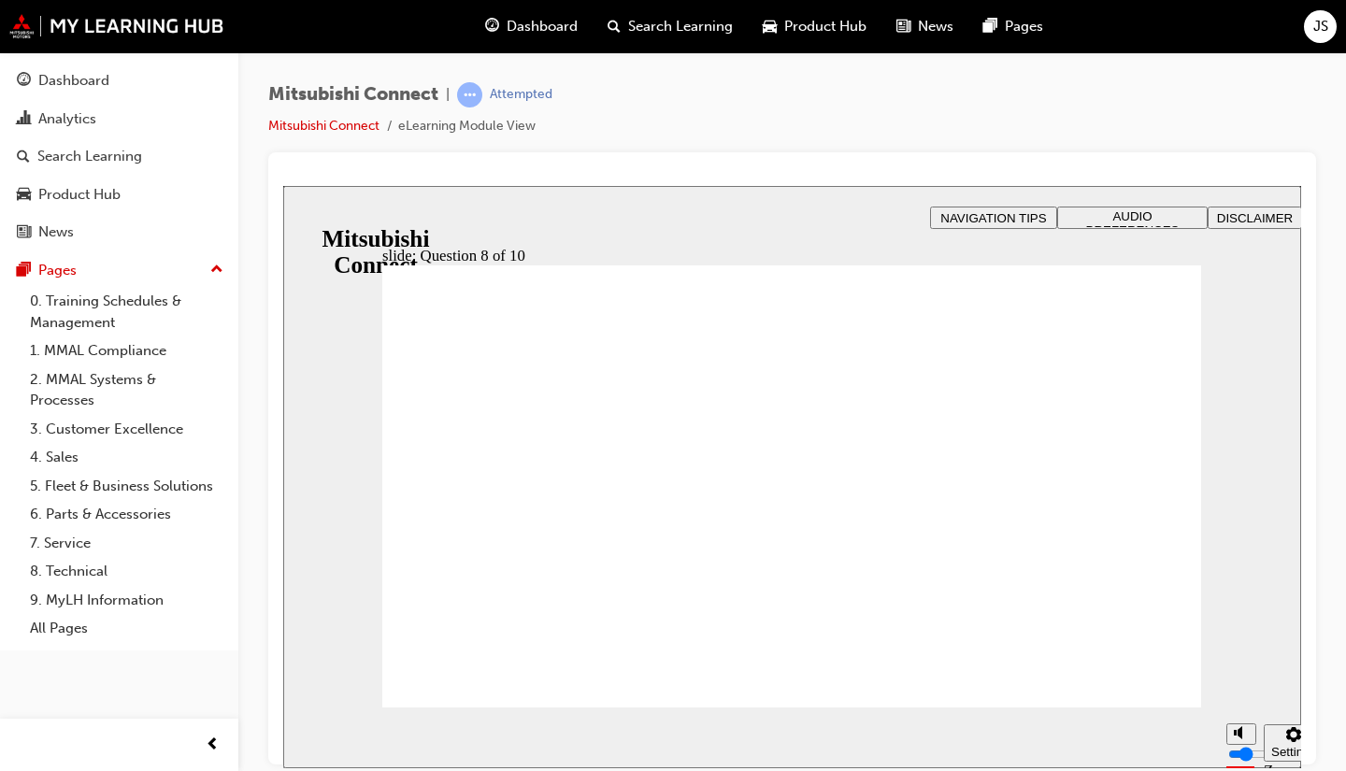
radio input "true"
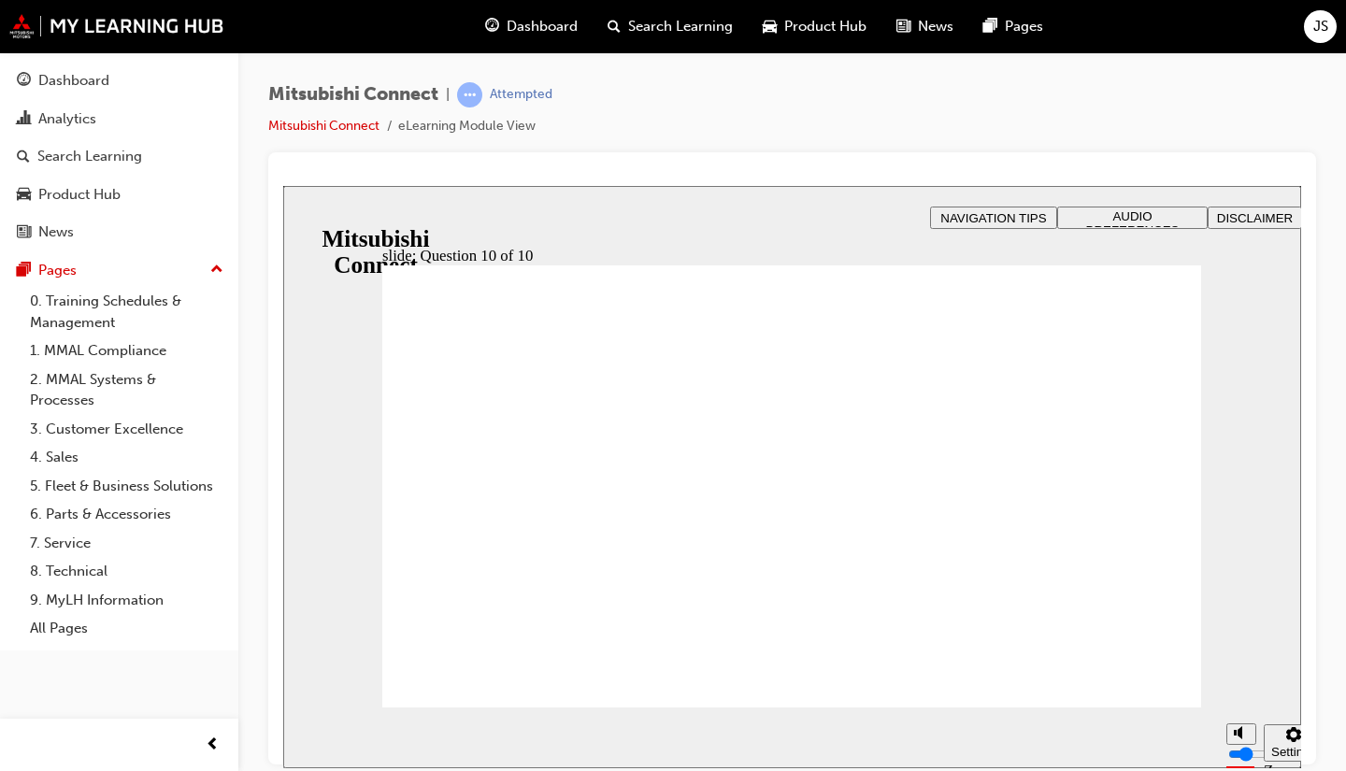
checkbox input "true"
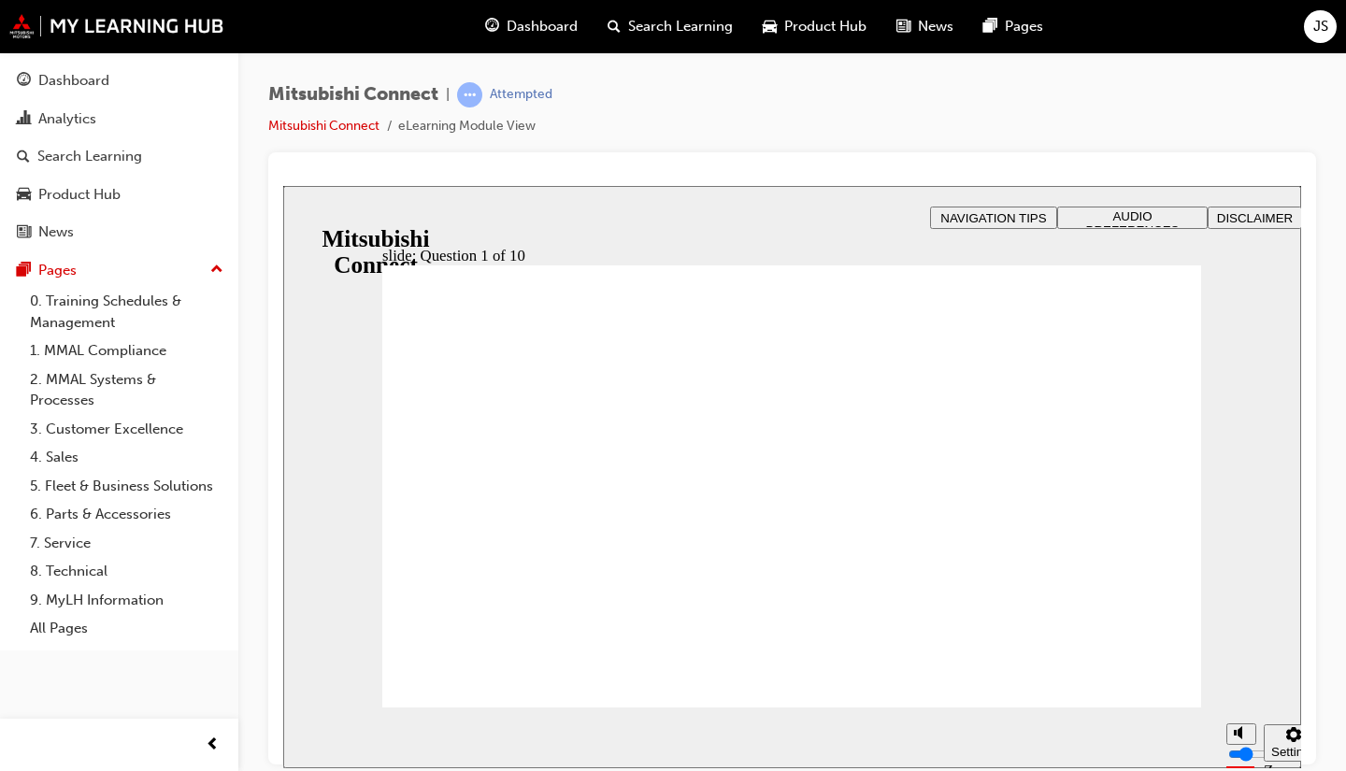
radio input "true"
drag, startPoint x: 600, startPoint y: 439, endPoint x: 479, endPoint y: 663, distance: 254.4
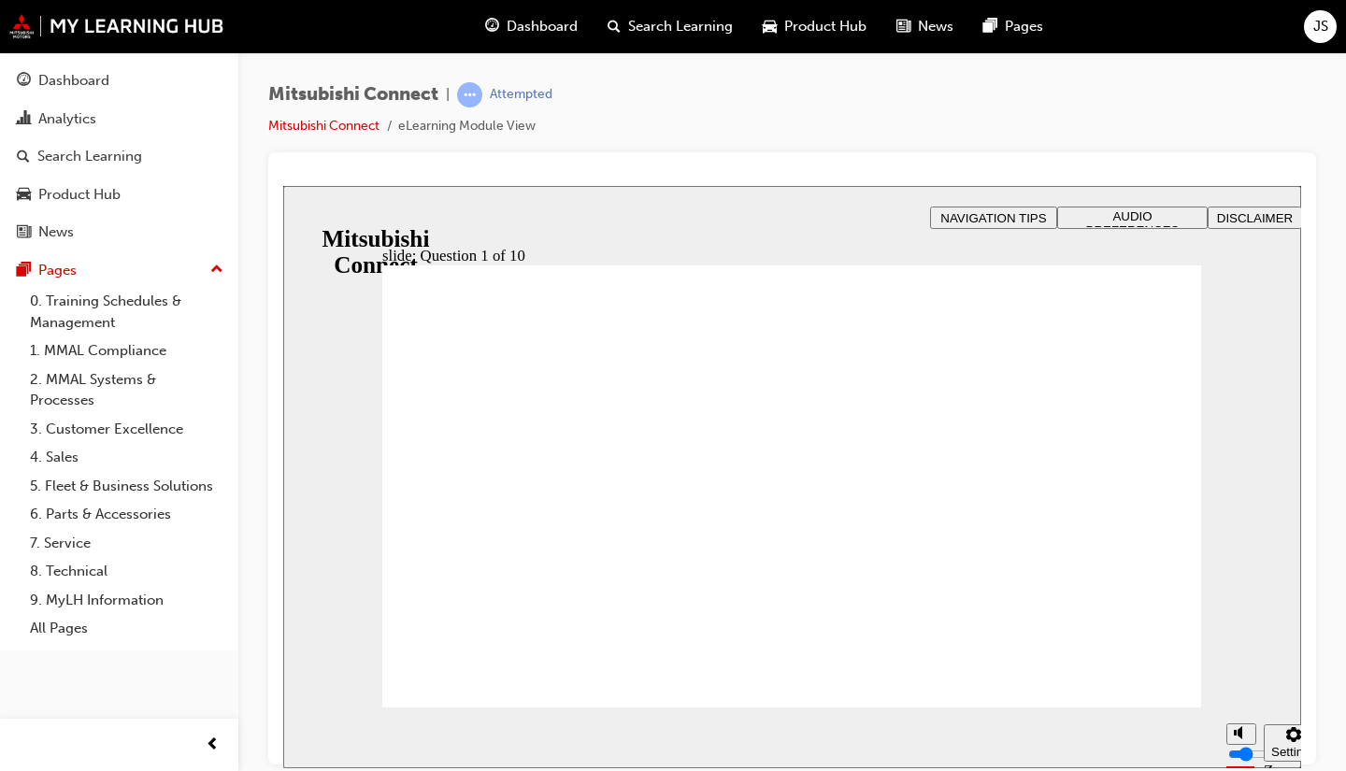
checkbox input "true"
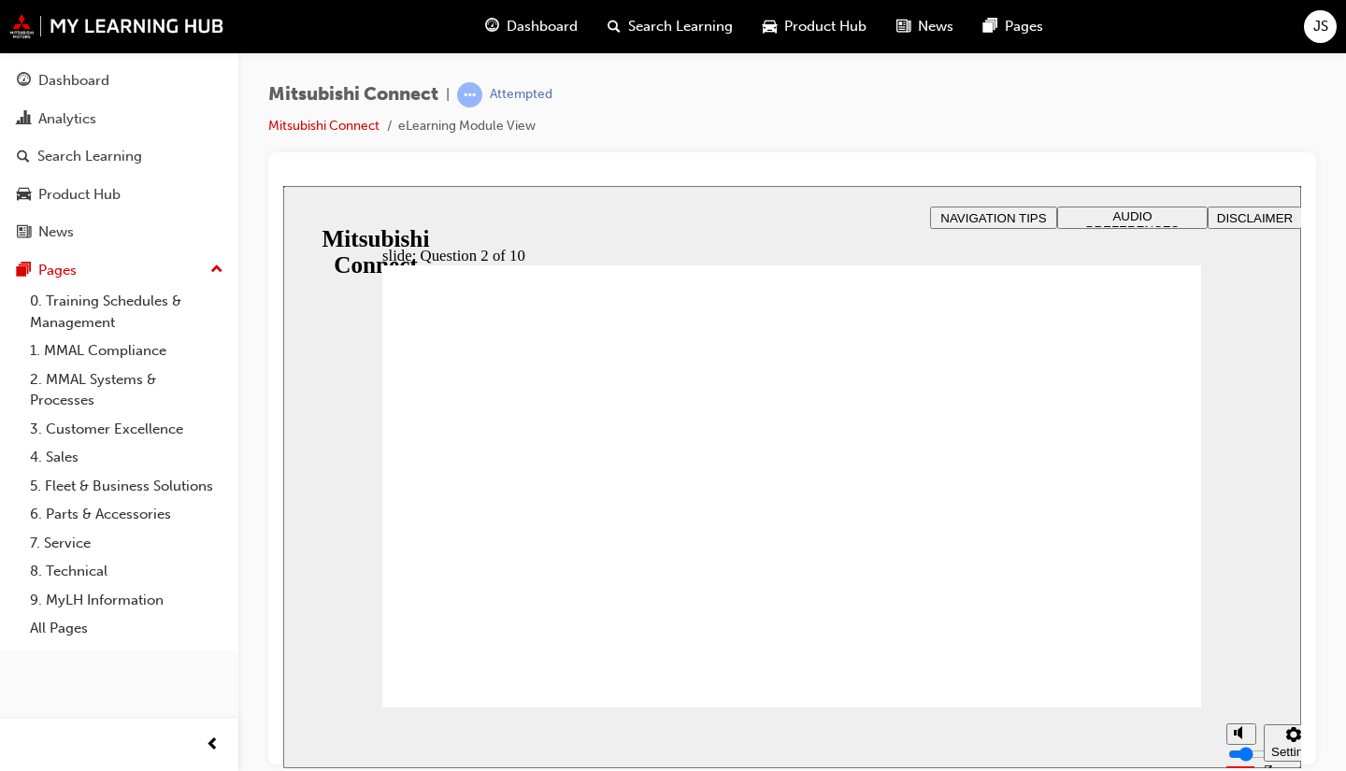
checkbox input "true"
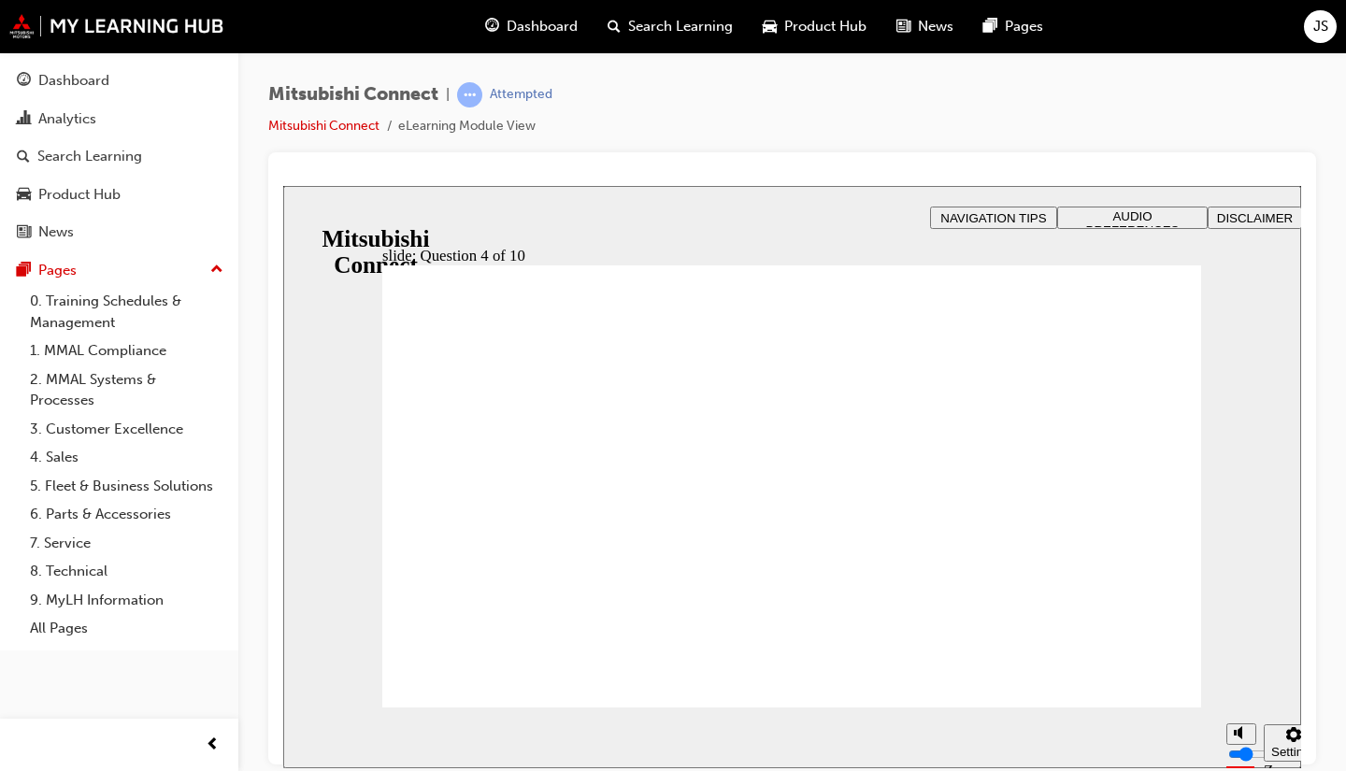
radio input "true"
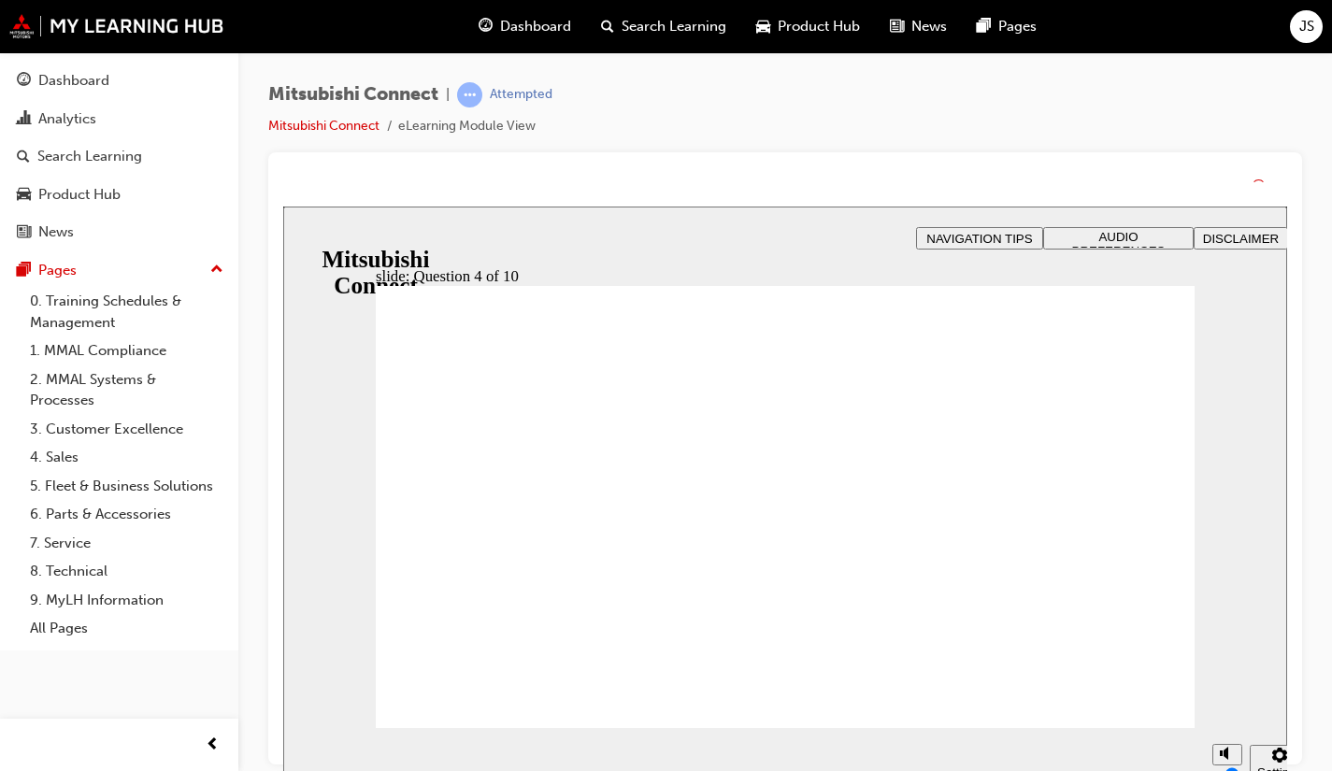
drag, startPoint x: 839, startPoint y: 601, endPoint x: 828, endPoint y: 601, distance: 10.3
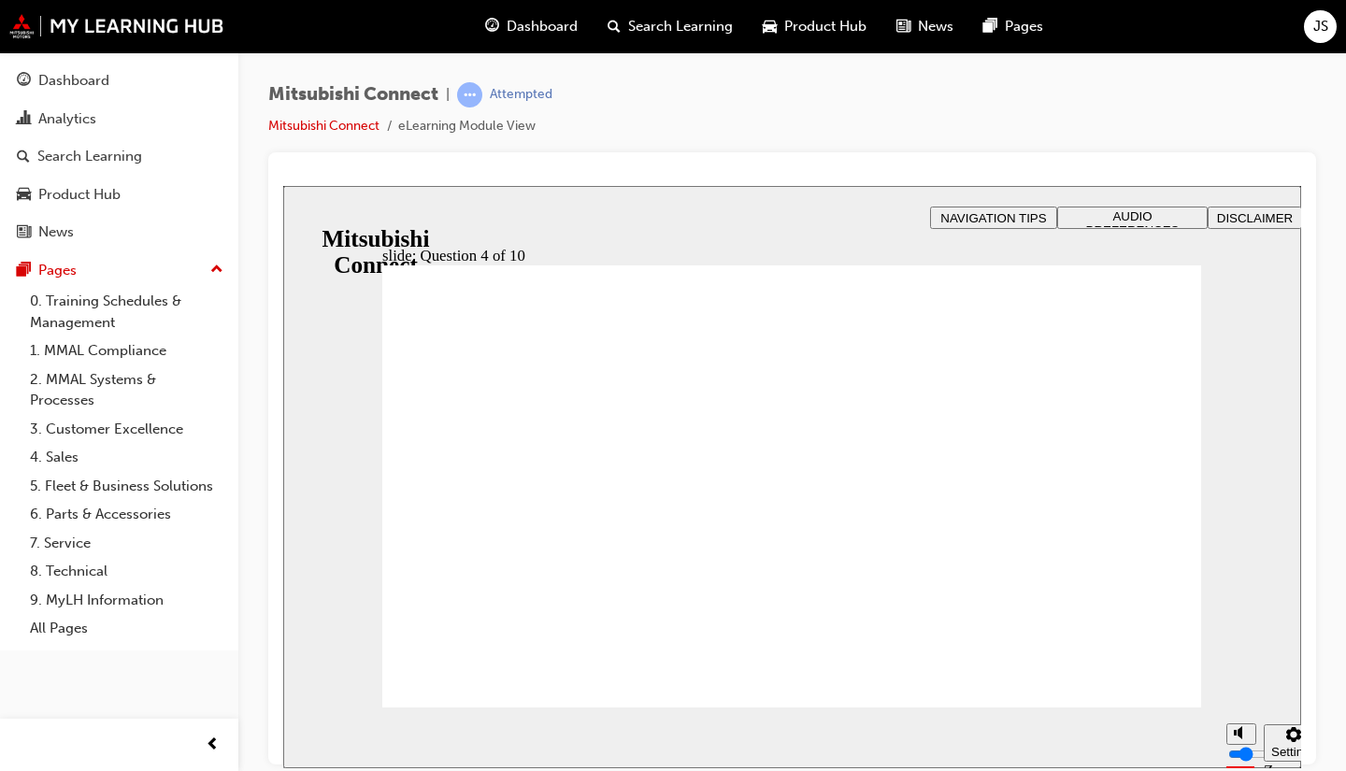
checkbox input "true"
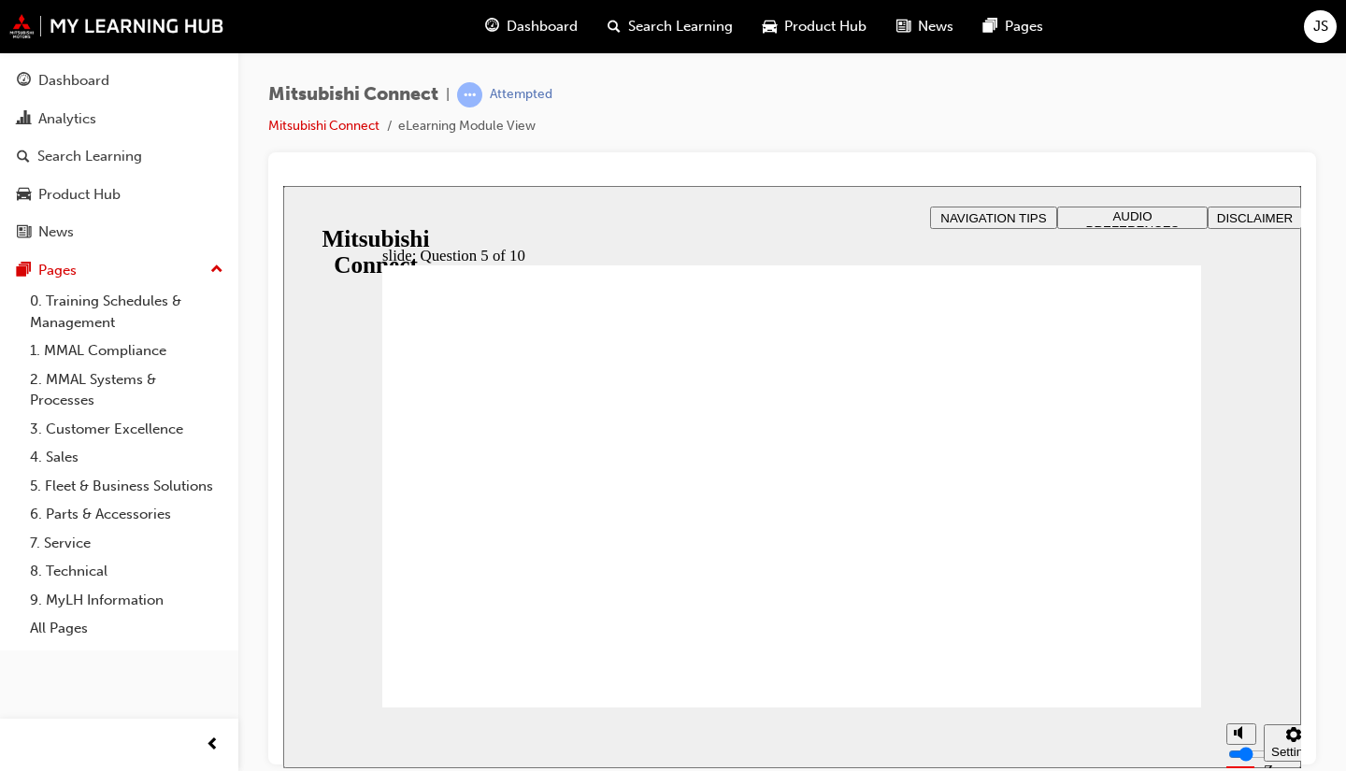
checkbox input "true"
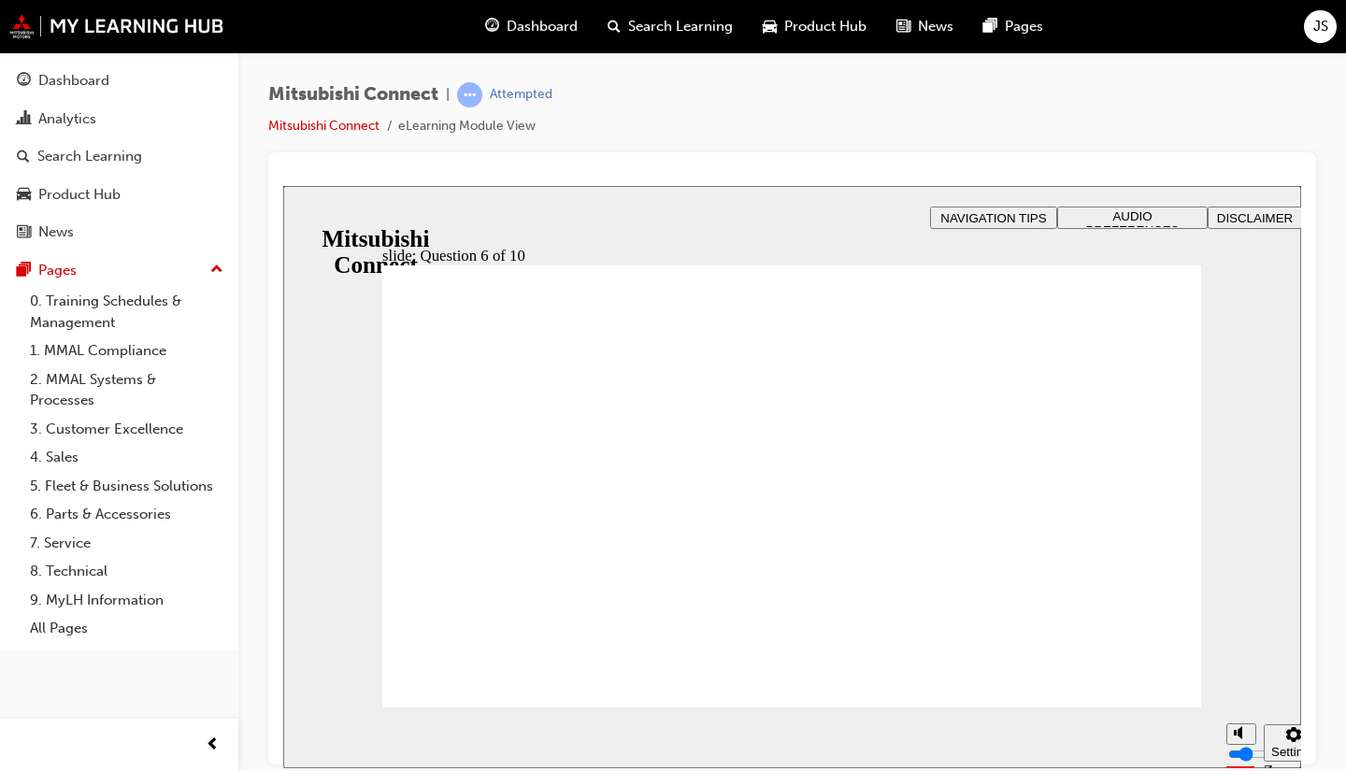
drag, startPoint x: 786, startPoint y: 606, endPoint x: 884, endPoint y: 610, distance: 98.3
checkbox input "true"
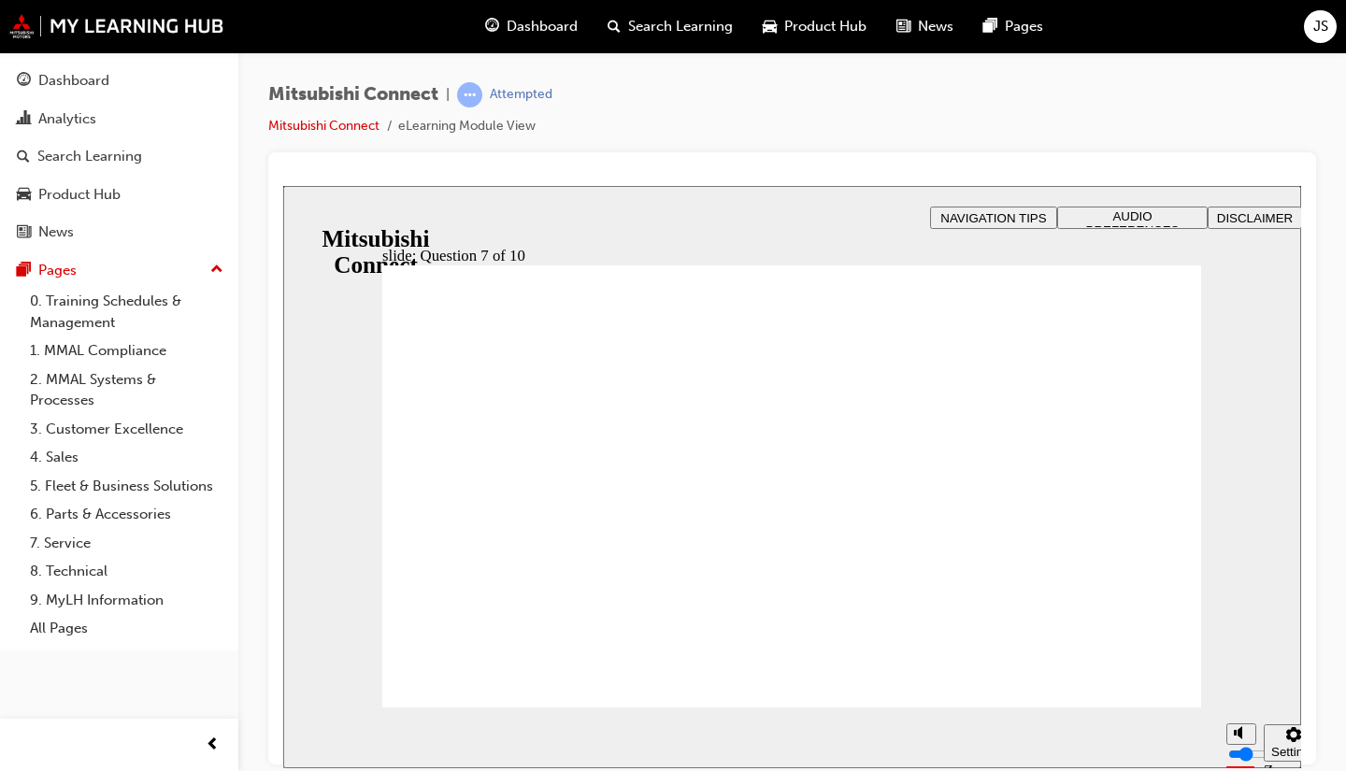
radio input "true"
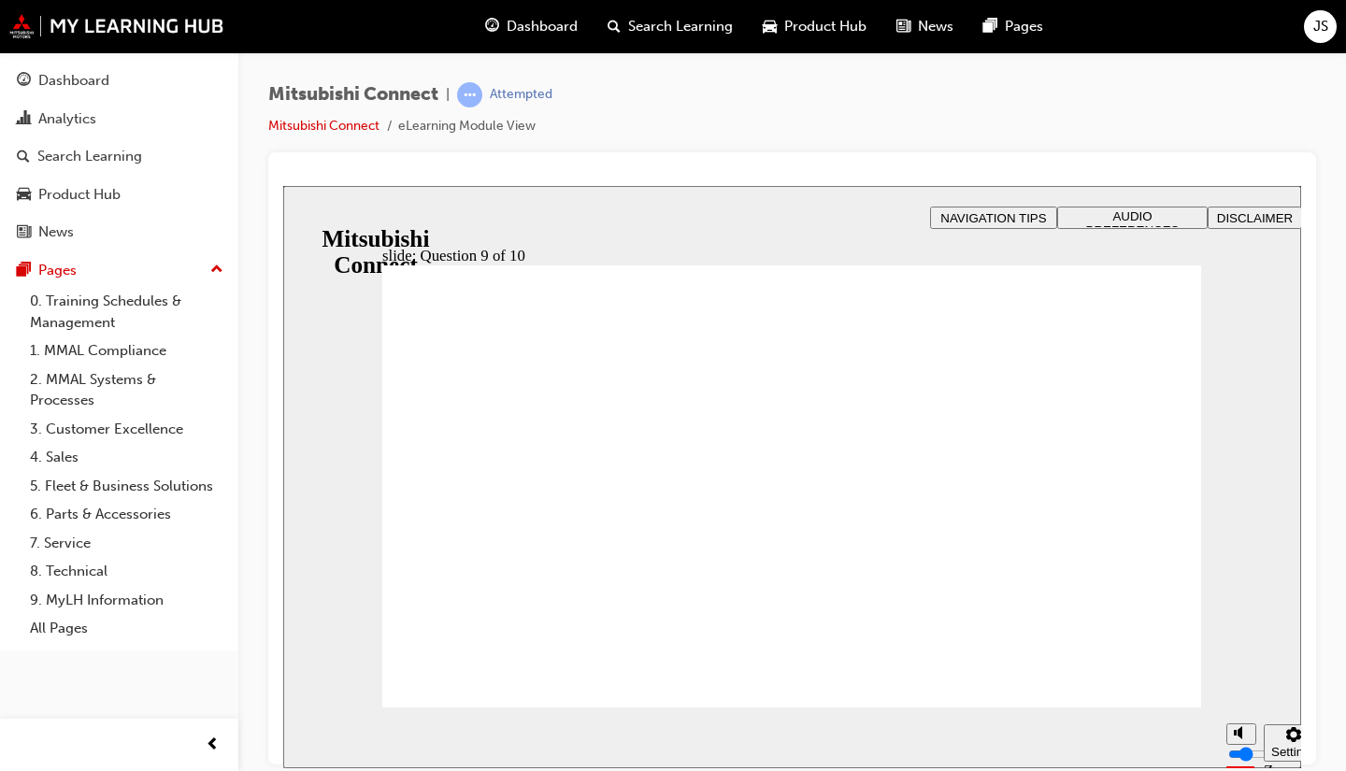
radio input "true"
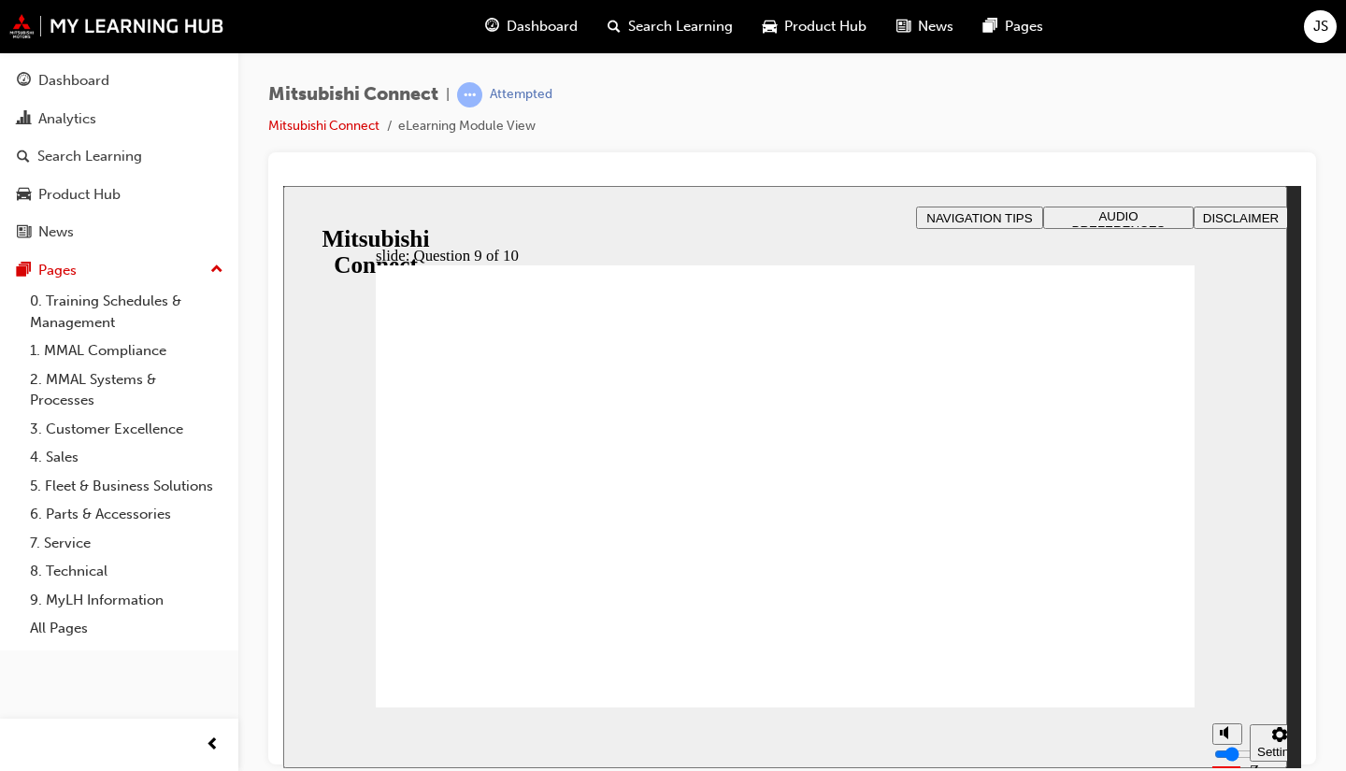
drag, startPoint x: 815, startPoint y: 585, endPoint x: 818, endPoint y: 605, distance: 19.8
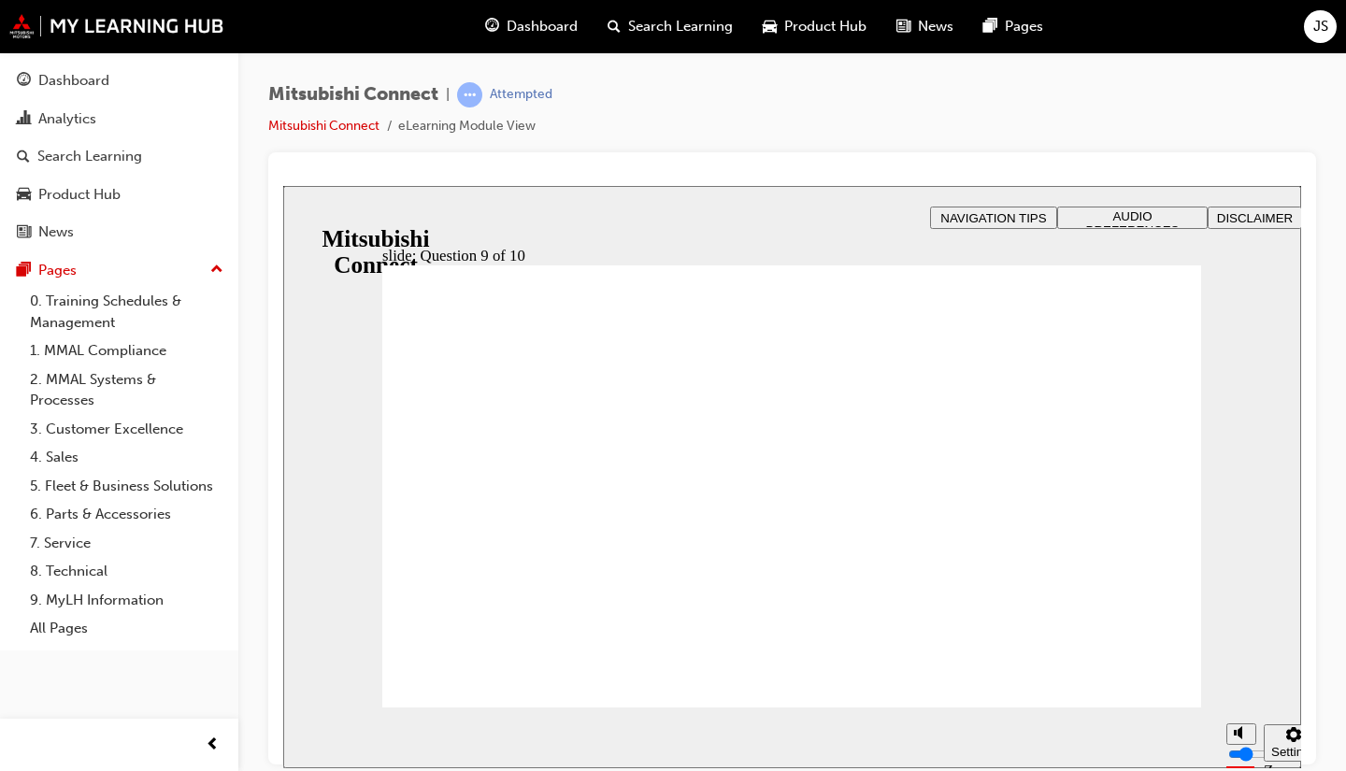
checkbox input "true"
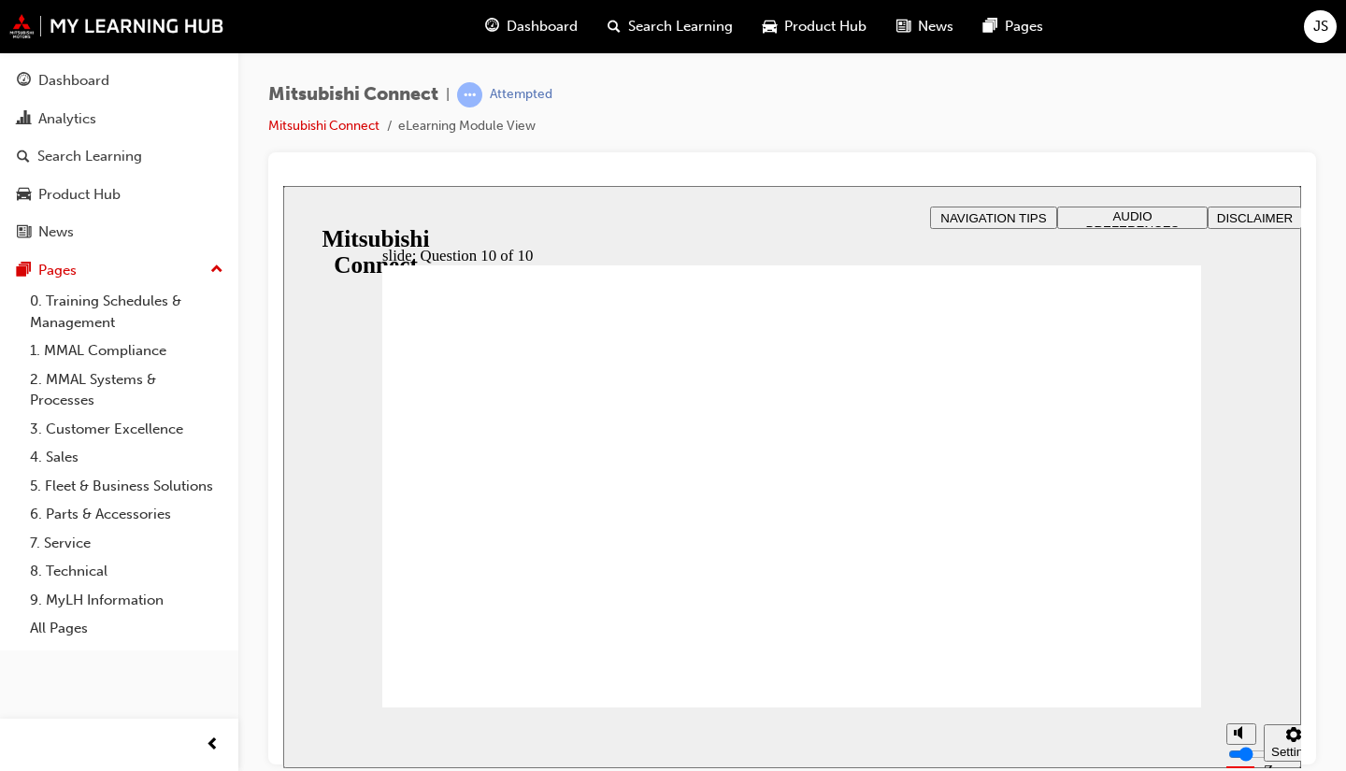
click at [93, 162] on div "Search Learning" at bounding box center [89, 157] width 105 height 22
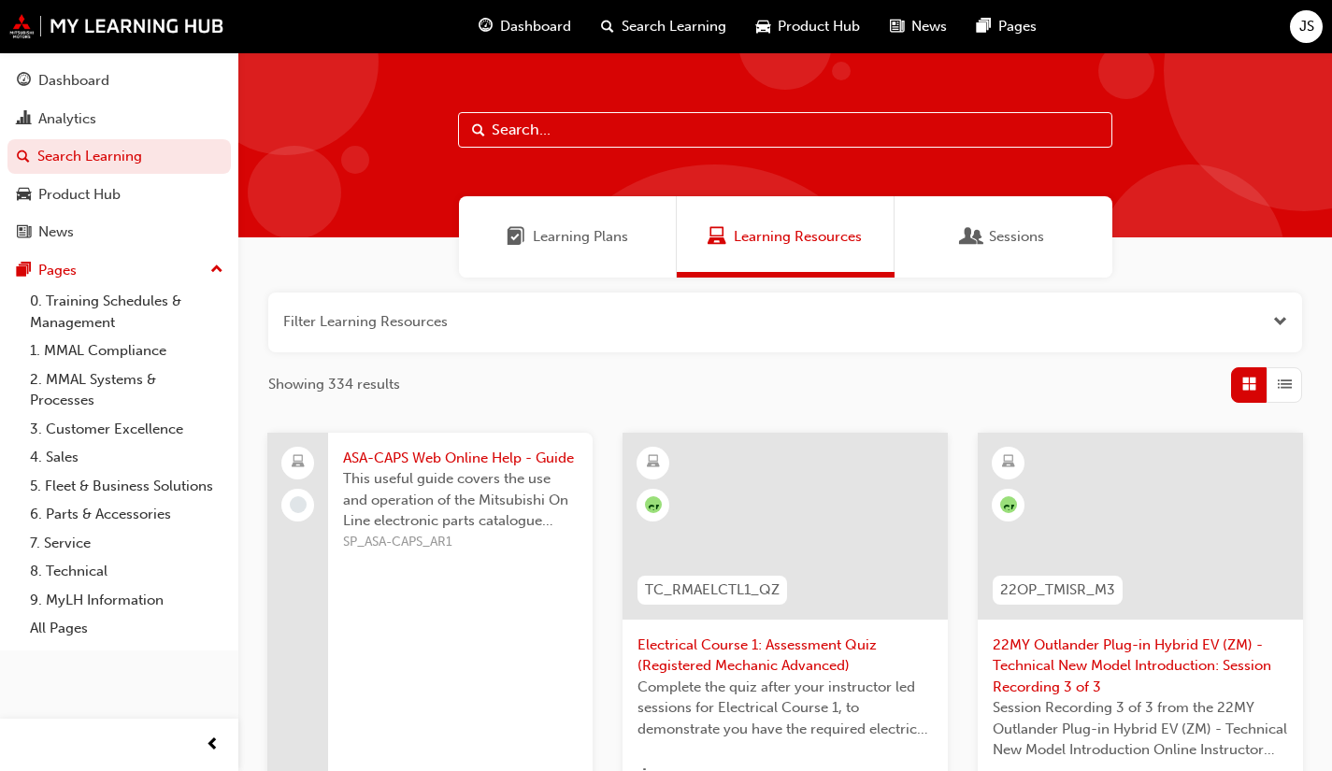
click at [108, 75] on div "Dashboard" at bounding box center [73, 81] width 71 height 22
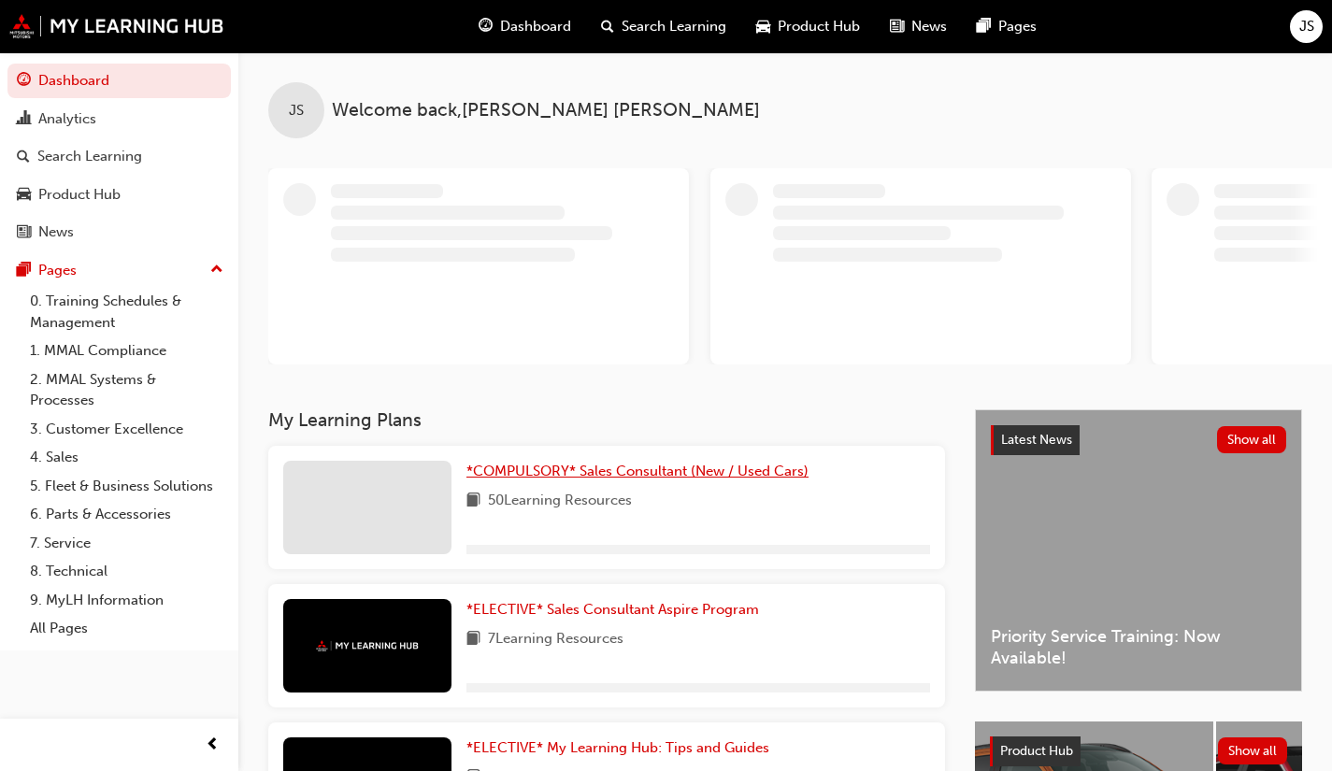
click at [619, 476] on span "*COMPULSORY* Sales Consultant (New / Used Cars)" at bounding box center [638, 471] width 342 height 17
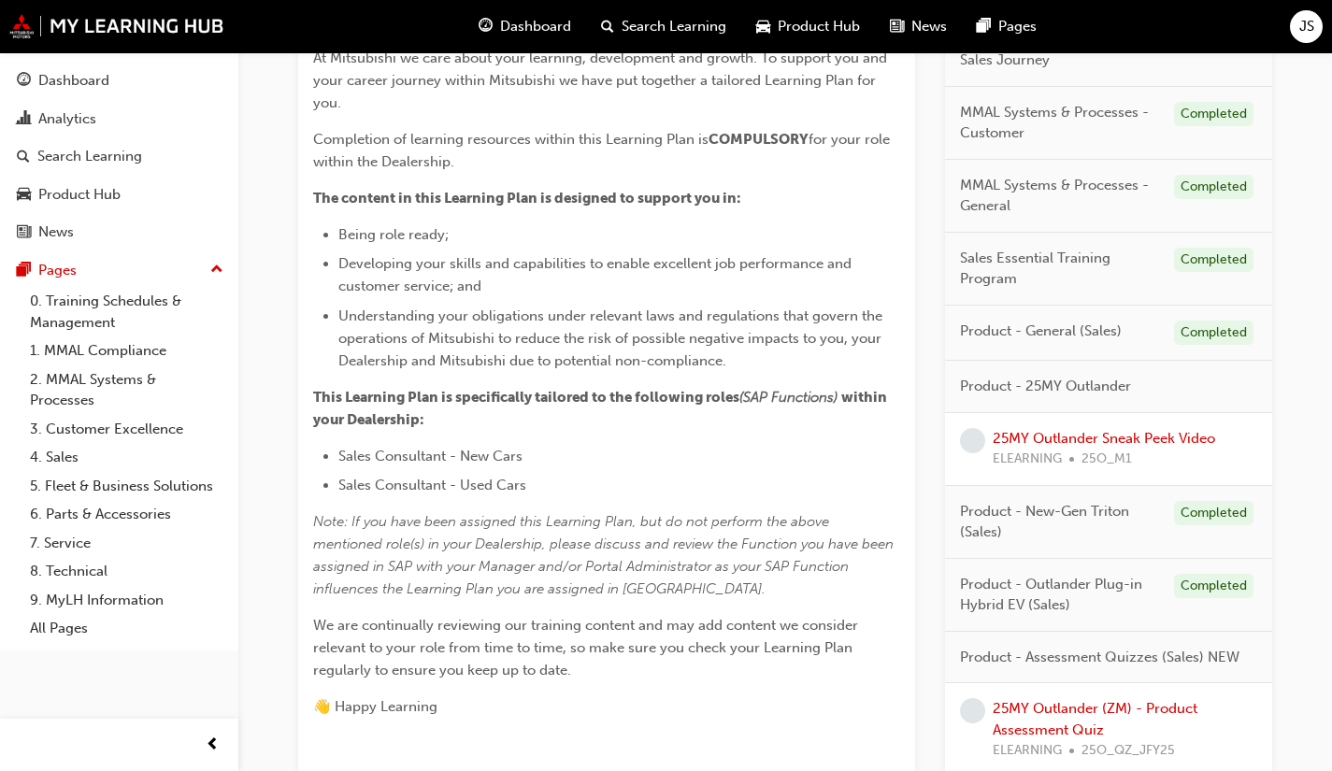
scroll to position [307, 0]
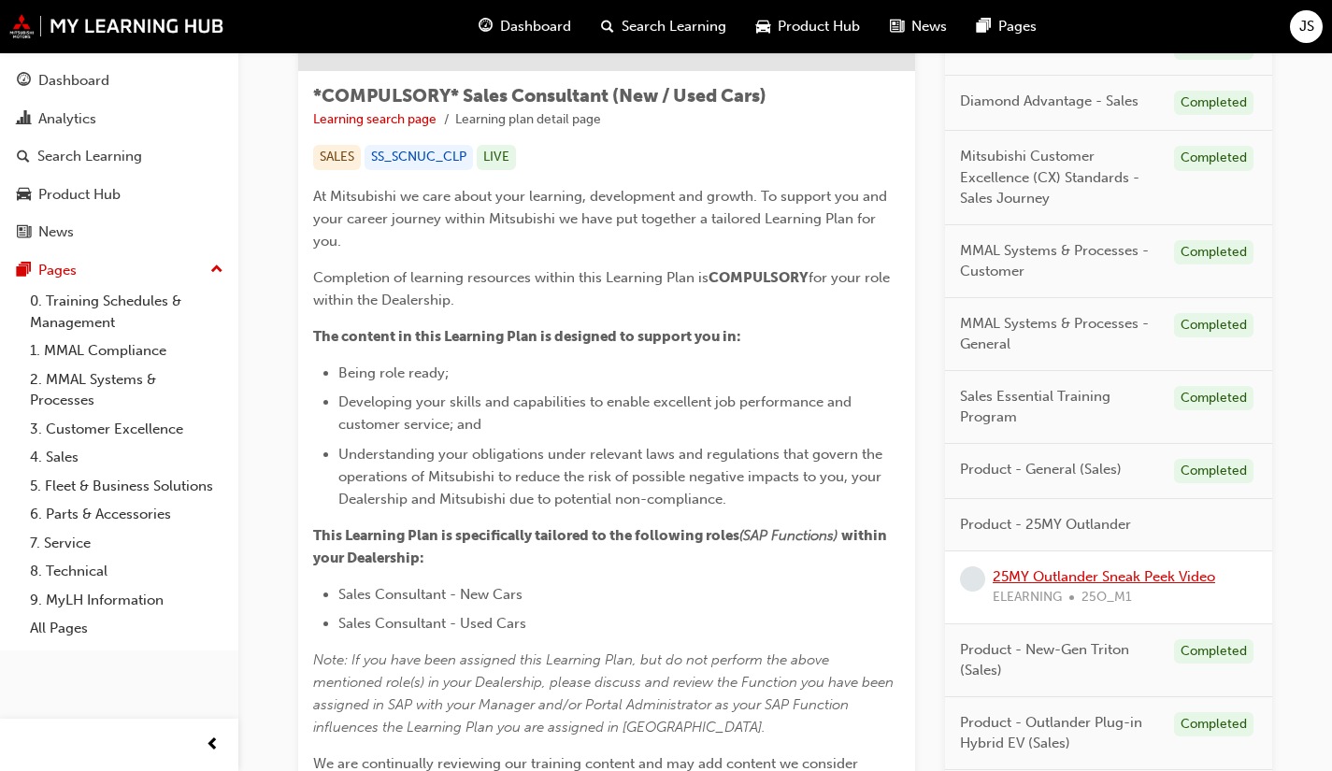
click at [1141, 573] on link "25MY Outlander Sneak Peek Video" at bounding box center [1104, 576] width 223 height 17
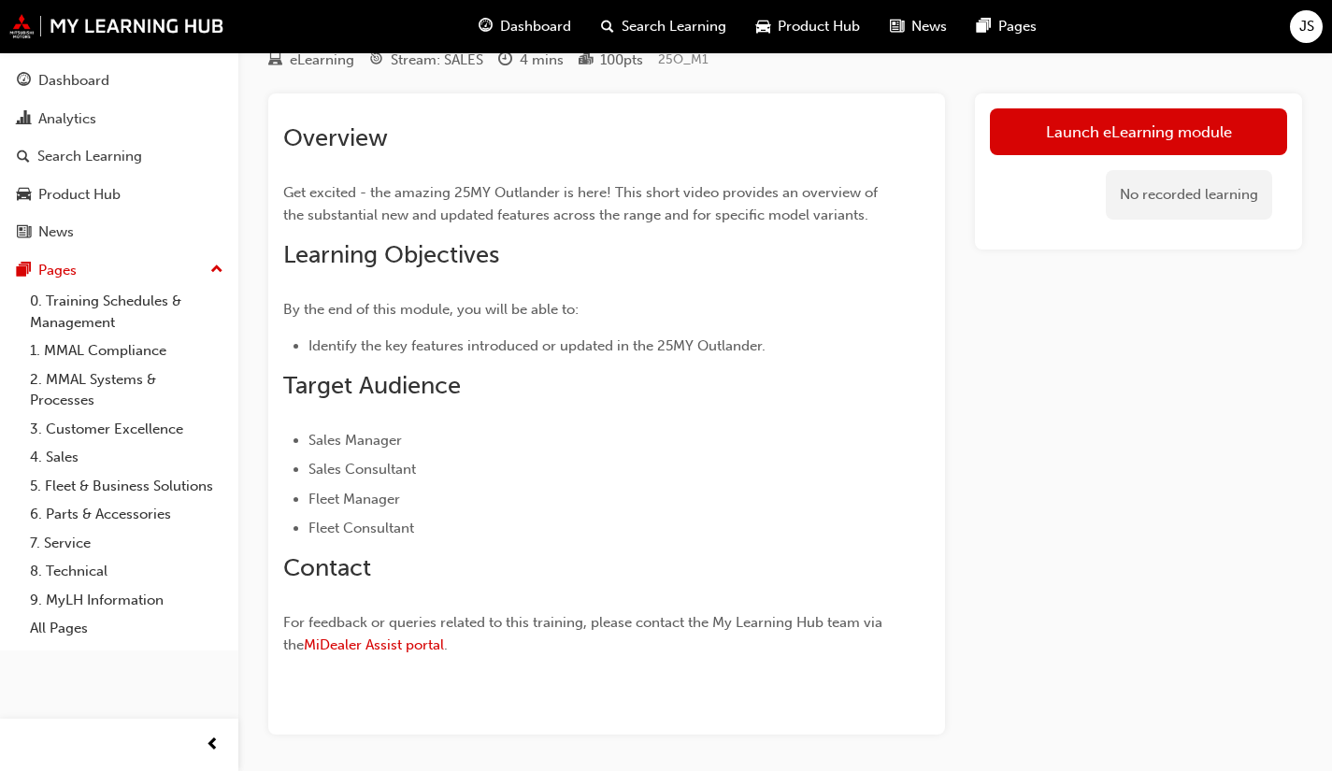
scroll to position [93, 0]
